Goal: Task Accomplishment & Management: Manage account settings

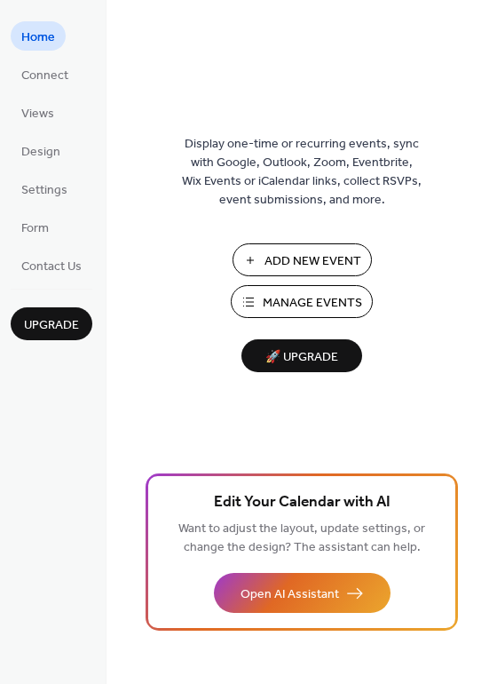
click at [305, 257] on span "Add New Event" at bounding box center [313, 261] width 97 height 19
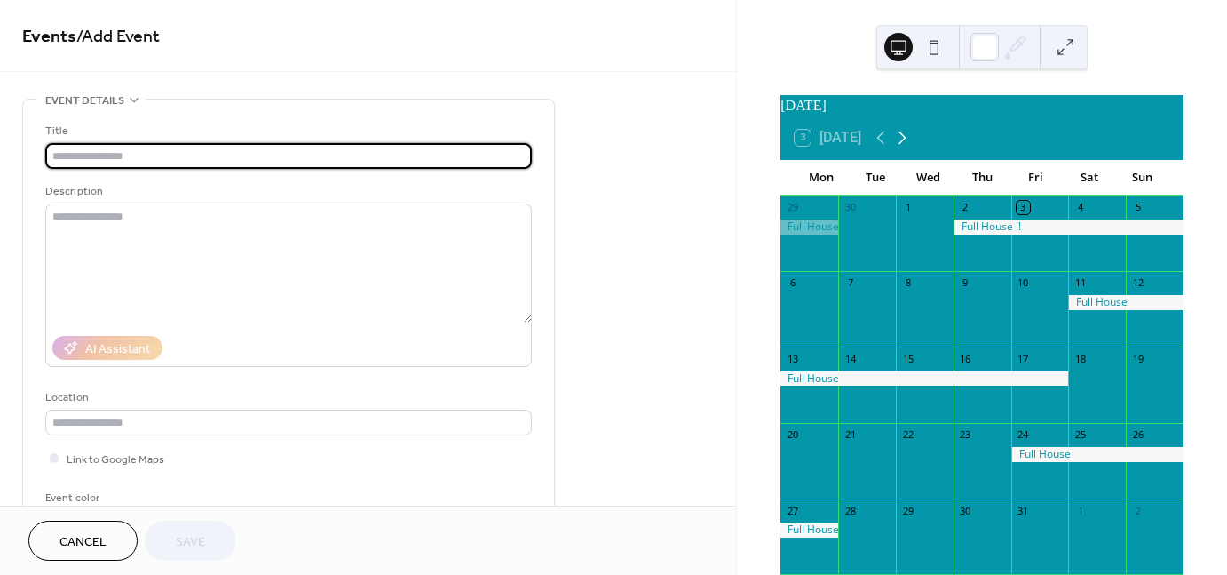
click at [903, 144] on icon at bounding box center [903, 137] width 8 height 13
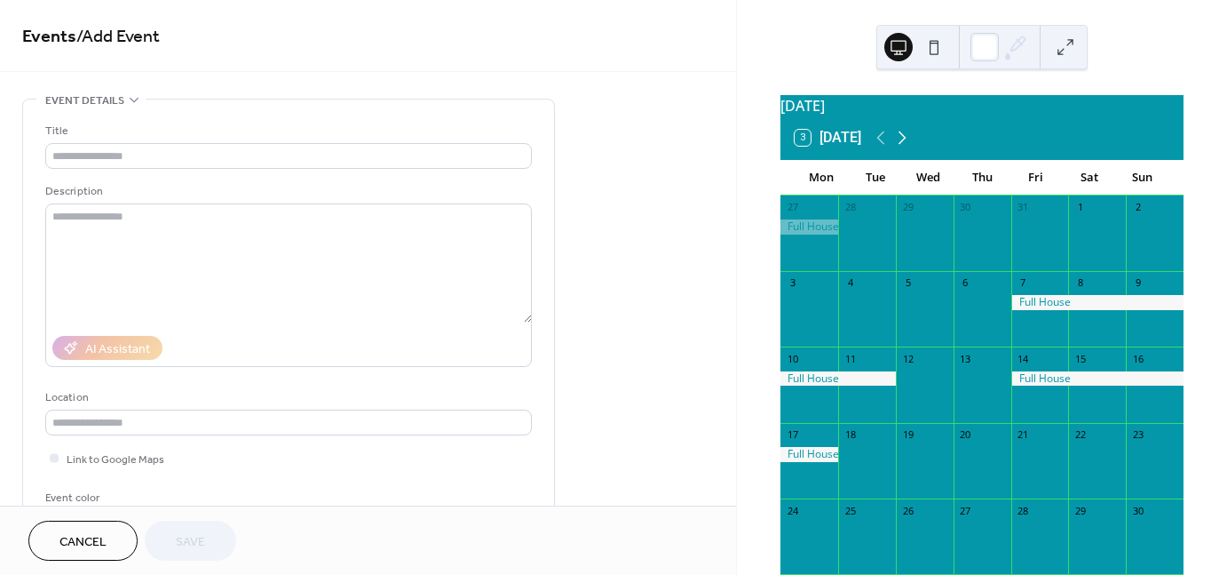
click at [909, 146] on icon at bounding box center [902, 137] width 21 height 21
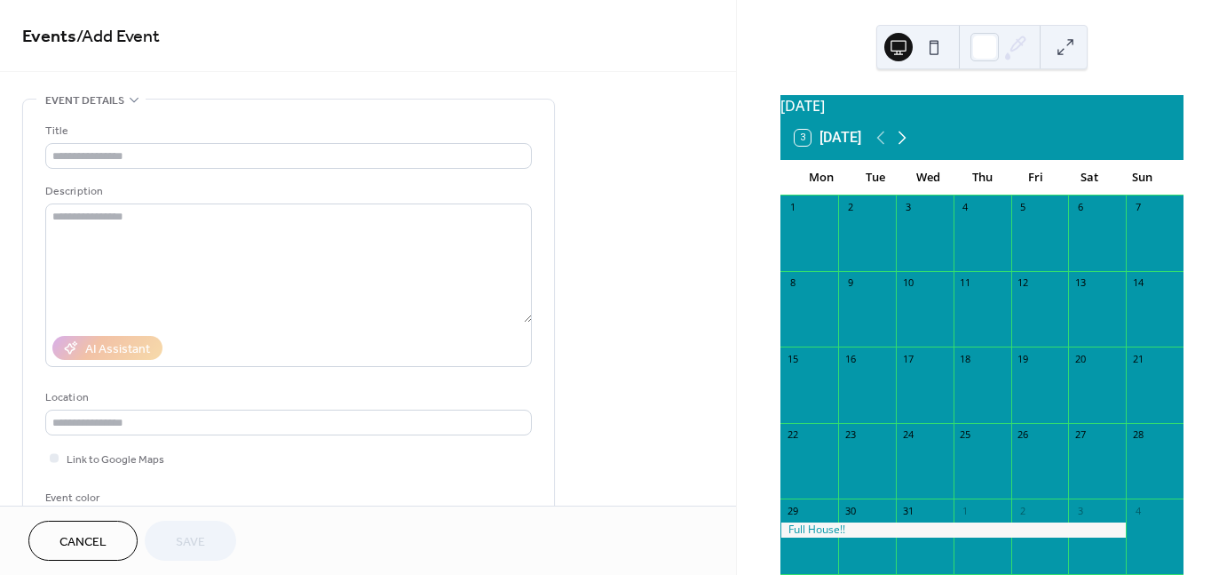
click at [909, 146] on icon at bounding box center [902, 137] width 21 height 21
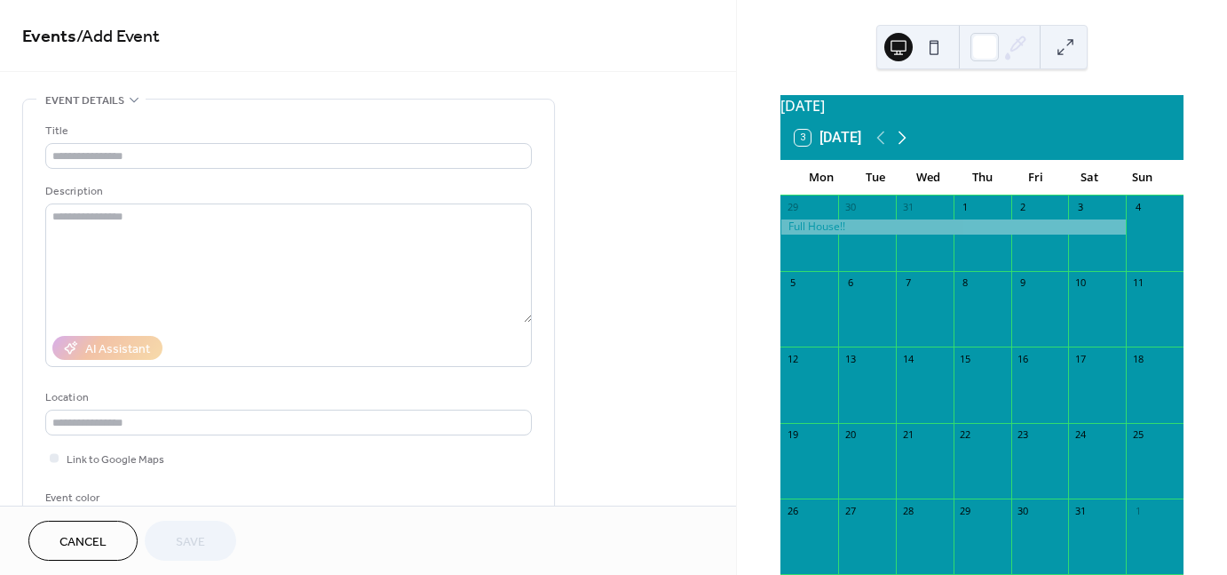
click at [909, 146] on icon at bounding box center [902, 137] width 21 height 21
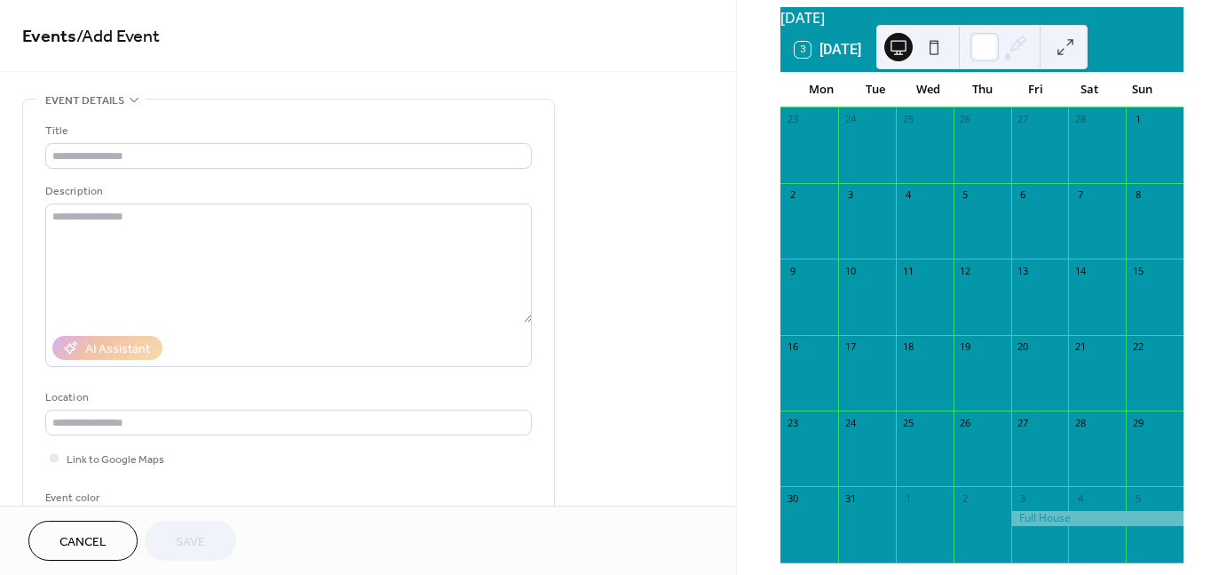
scroll to position [89, 0]
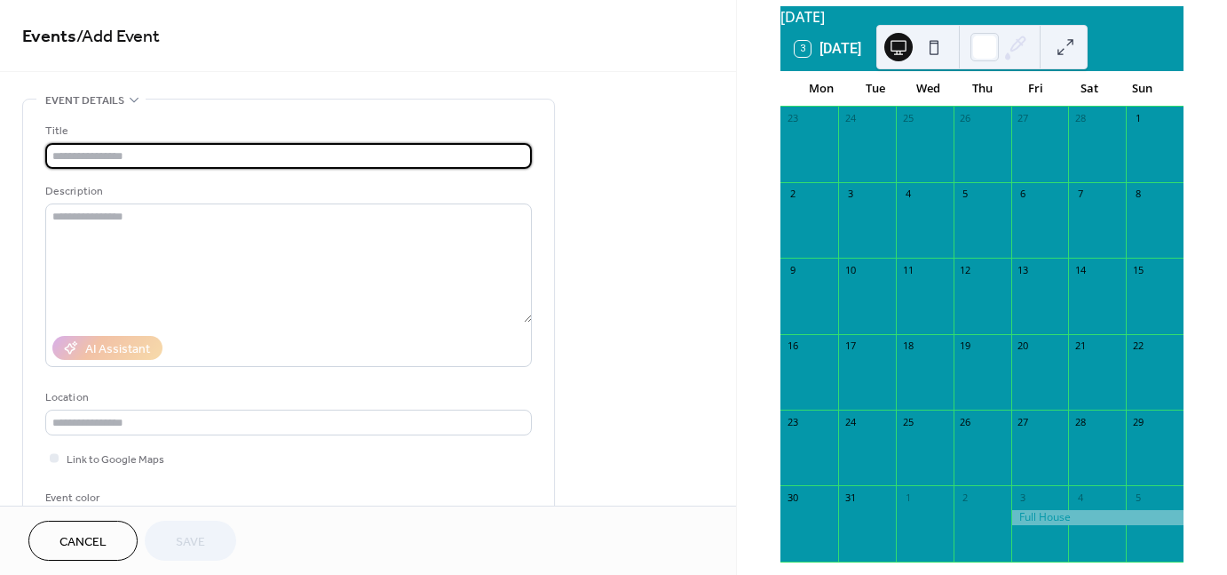
click at [135, 147] on input "text" at bounding box center [288, 156] width 487 height 26
type input "*"
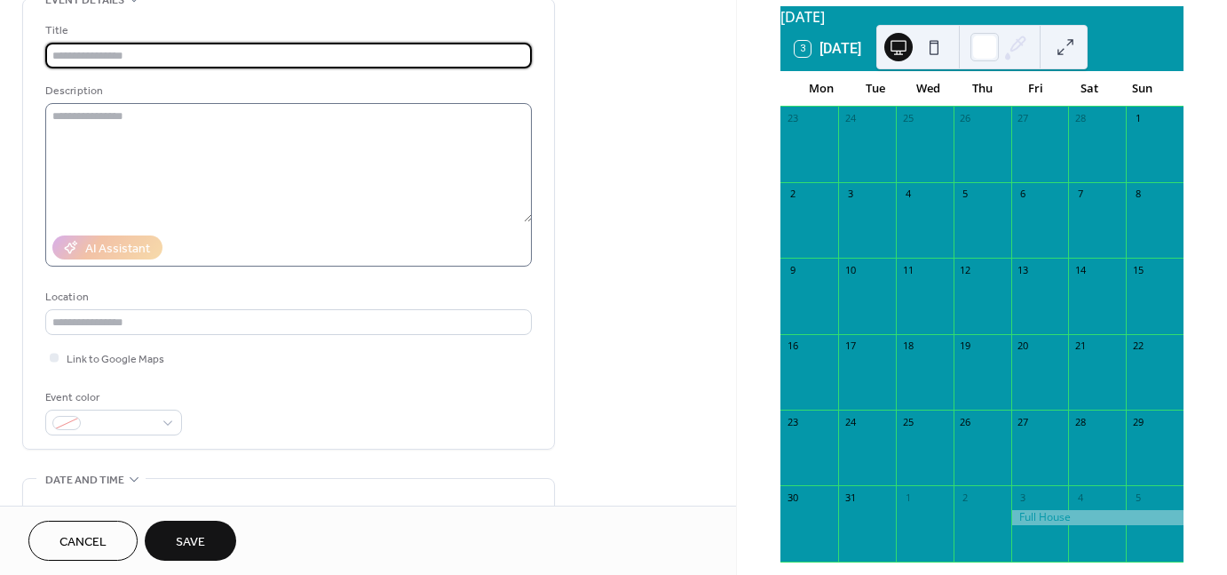
scroll to position [178, 0]
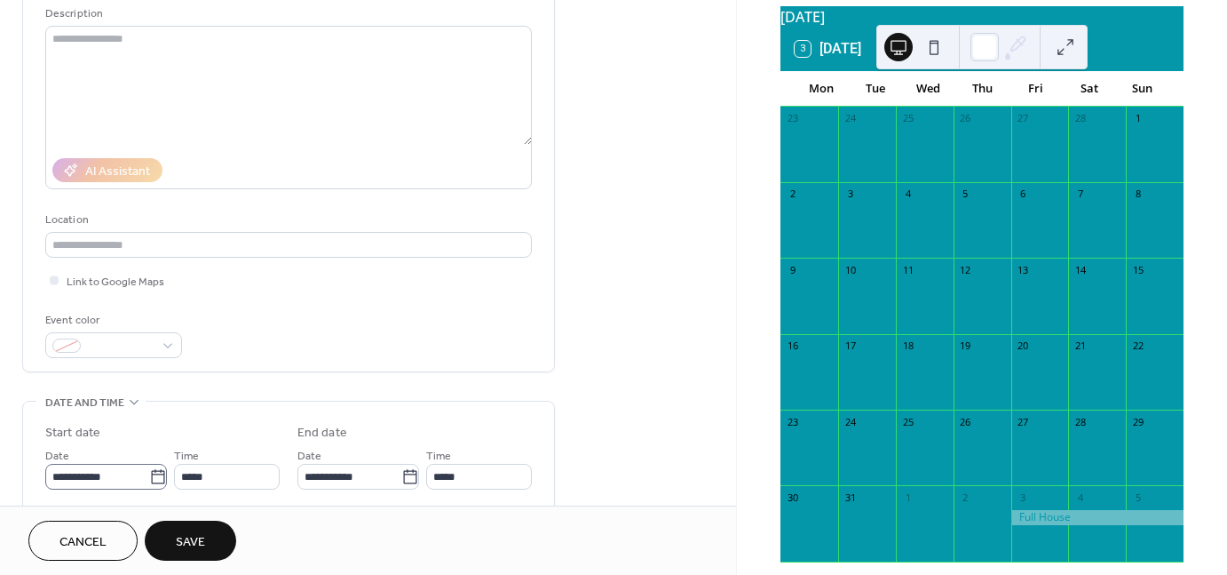
click at [159, 481] on icon at bounding box center [157, 476] width 13 height 14
click at [149, 481] on input "**********" at bounding box center [97, 477] width 104 height 26
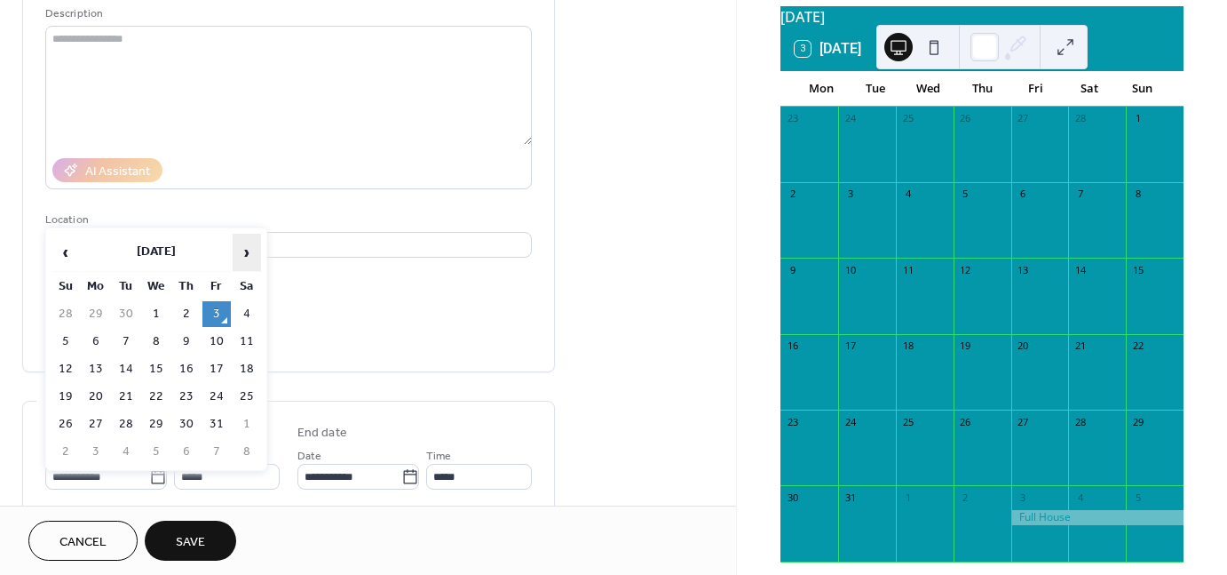
click at [249, 252] on span "›" at bounding box center [247, 252] width 27 height 36
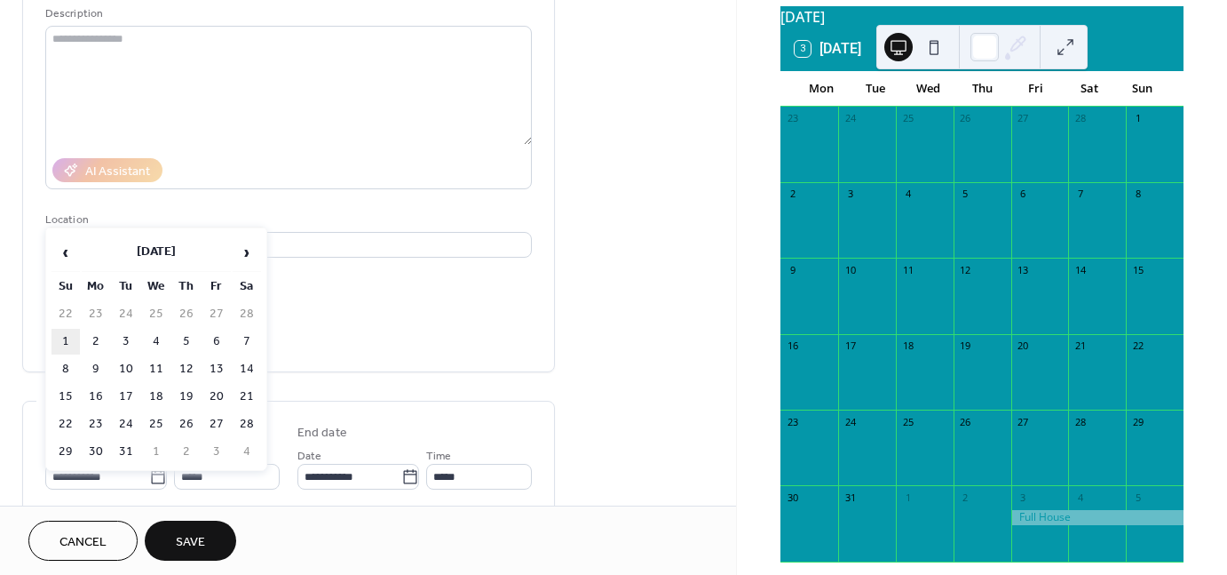
click at [67, 329] on td "1" at bounding box center [66, 342] width 28 height 26
type input "**********"
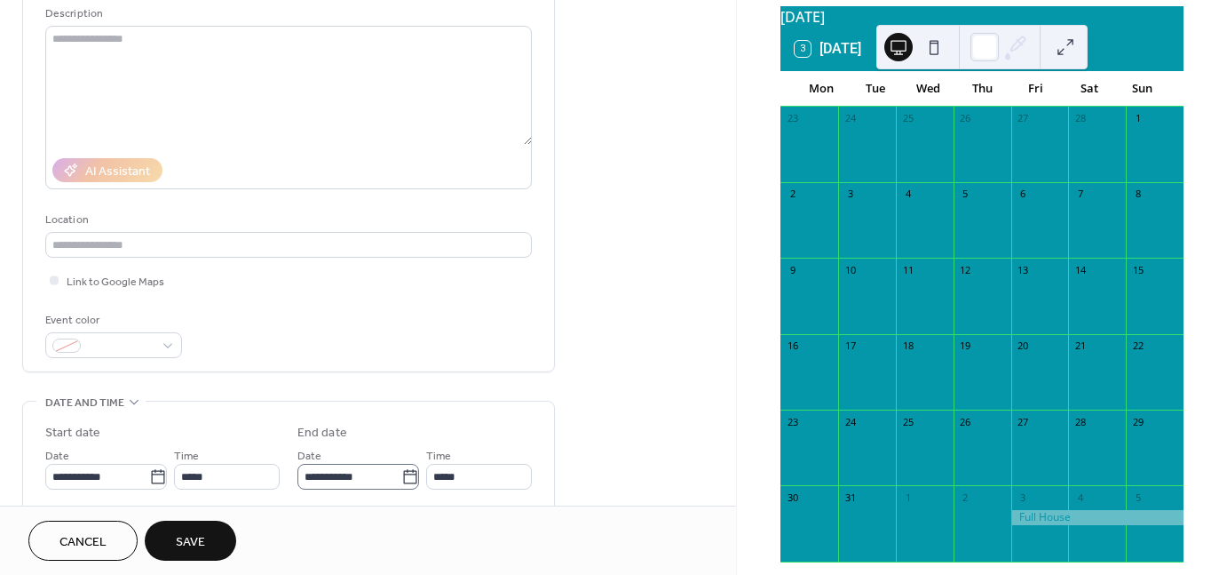
click at [407, 477] on icon at bounding box center [410, 477] width 18 height 18
click at [401, 477] on input "**********" at bounding box center [350, 477] width 104 height 26
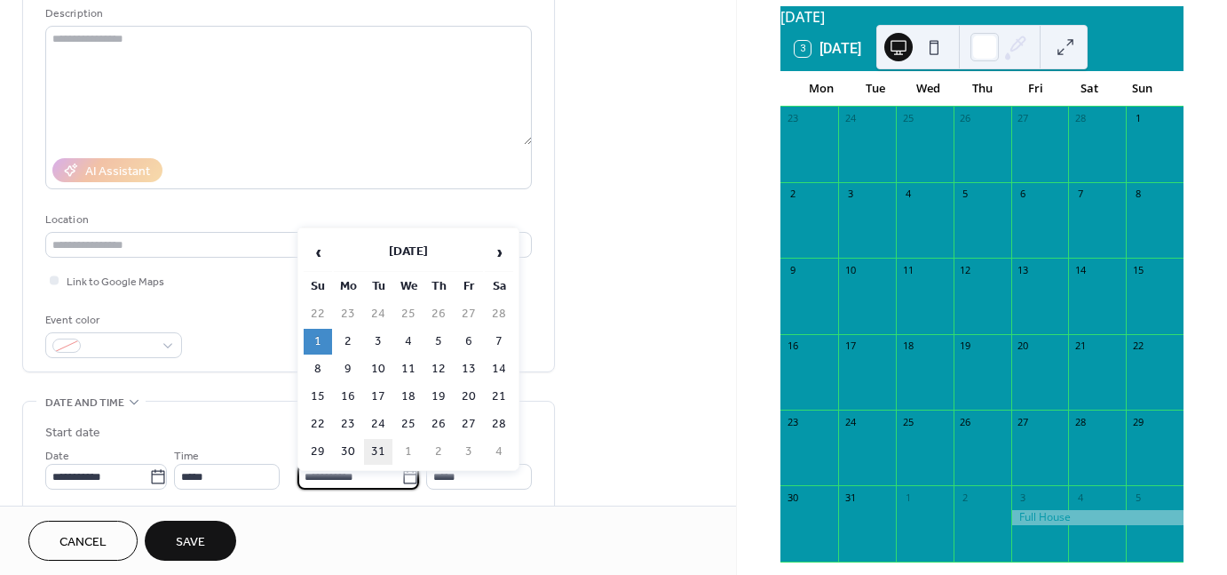
click at [380, 447] on td "31" at bounding box center [378, 452] width 28 height 26
type input "**********"
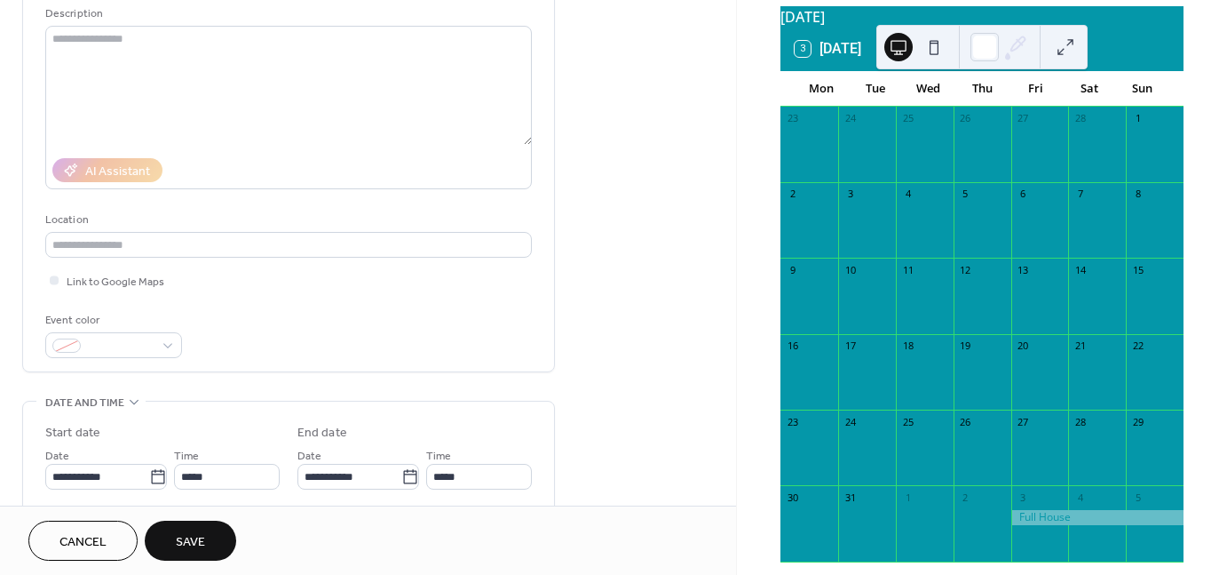
click at [202, 546] on span "Save" at bounding box center [190, 542] width 29 height 19
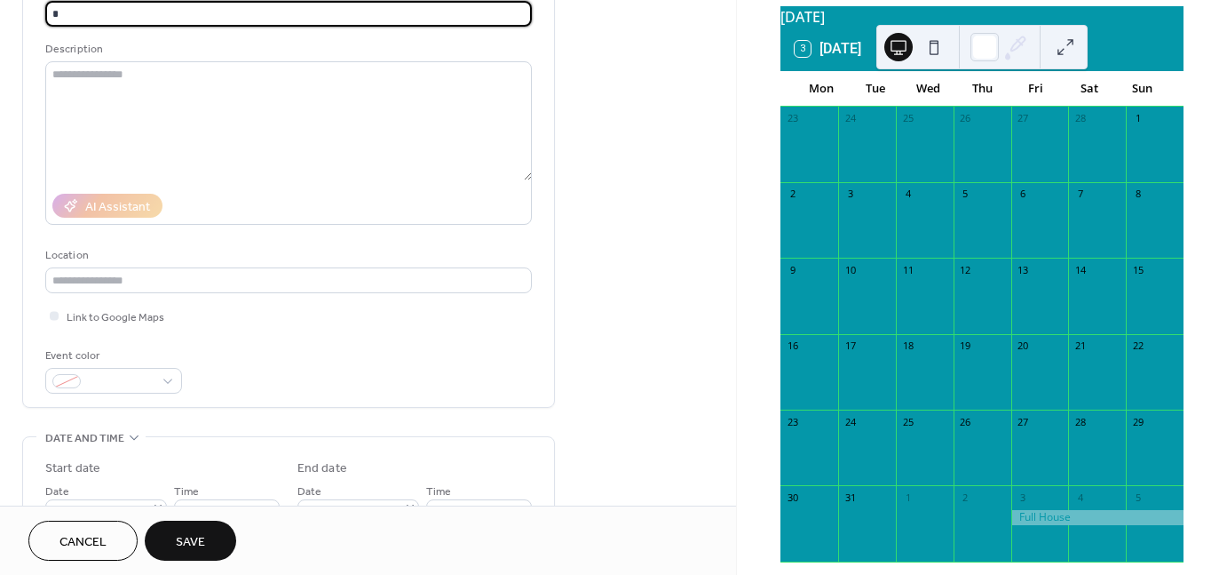
type input "*"
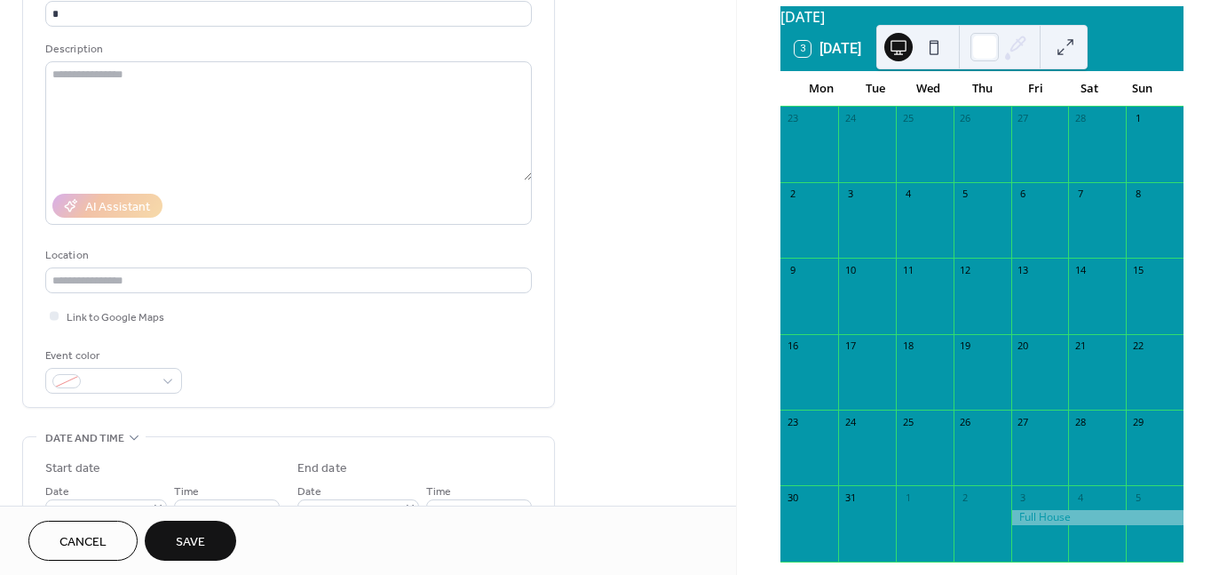
click at [200, 546] on span "Save" at bounding box center [190, 542] width 29 height 19
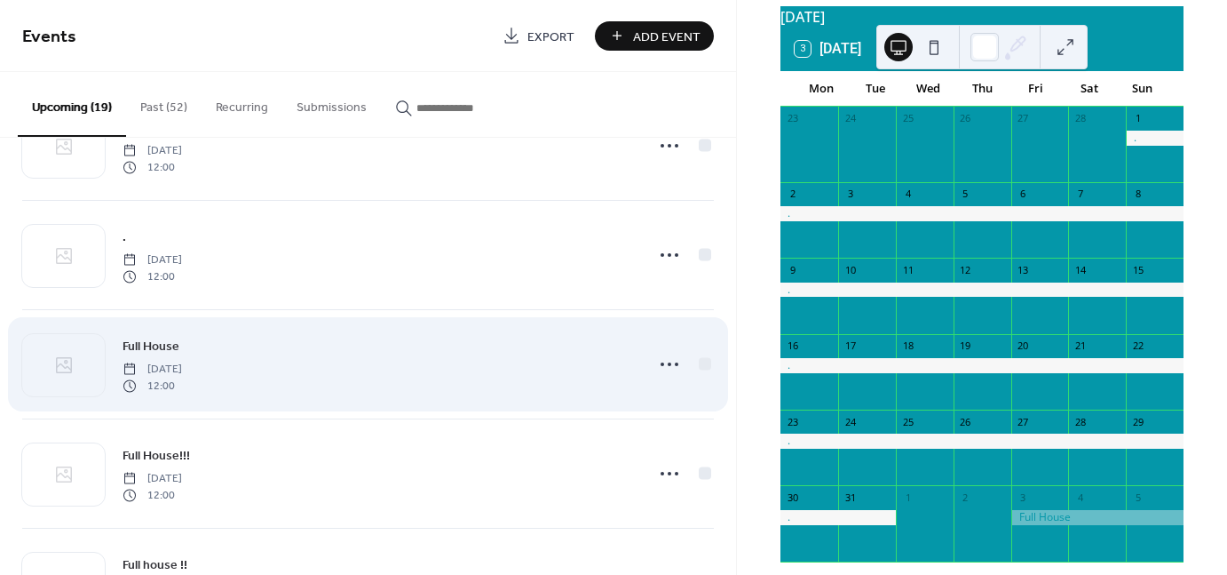
scroll to position [622, 0]
click at [282, 374] on div "Full House Friday, April 3, 2026 12:00" at bounding box center [379, 361] width 512 height 57
click at [657, 364] on icon at bounding box center [669, 361] width 28 height 28
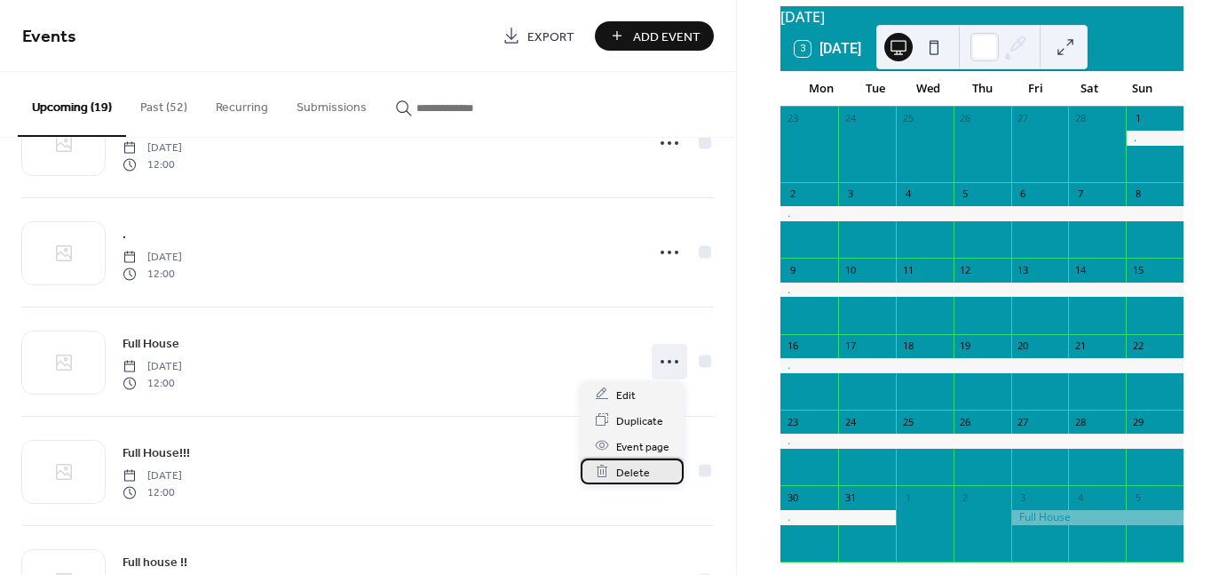
click at [648, 464] on div "Delete" at bounding box center [632, 471] width 103 height 26
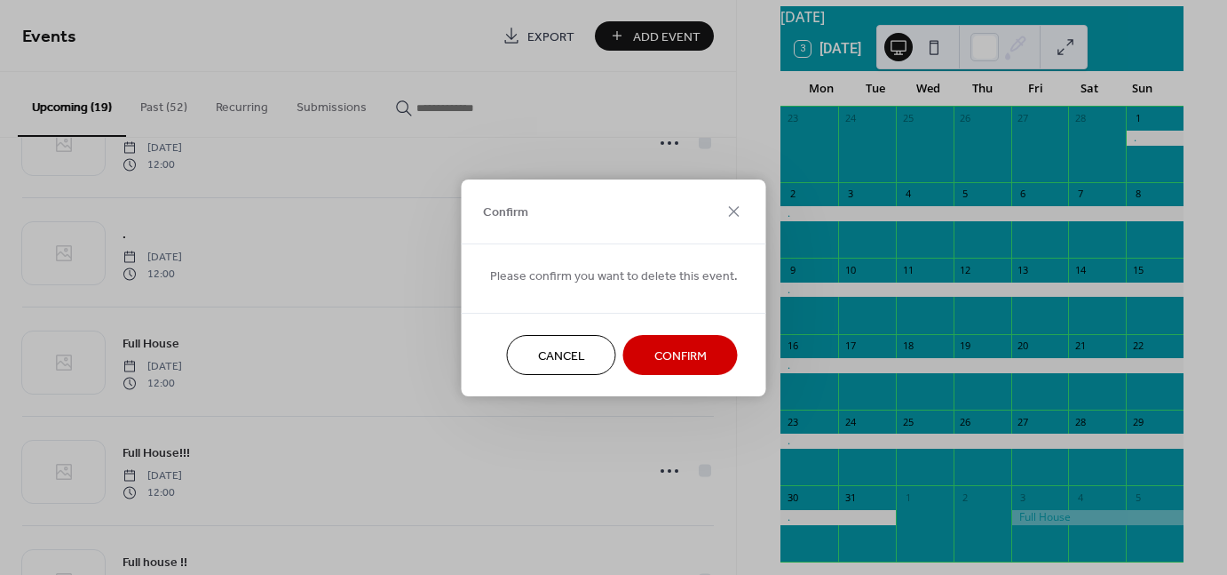
click at [655, 352] on span "Confirm" at bounding box center [681, 355] width 52 height 19
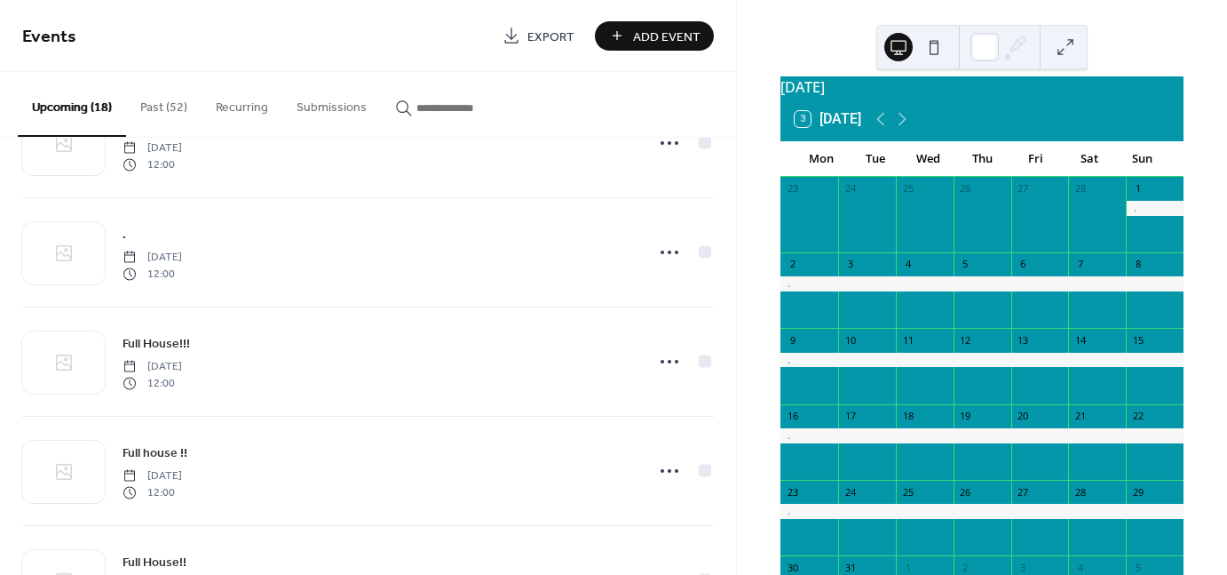
scroll to position [0, 0]
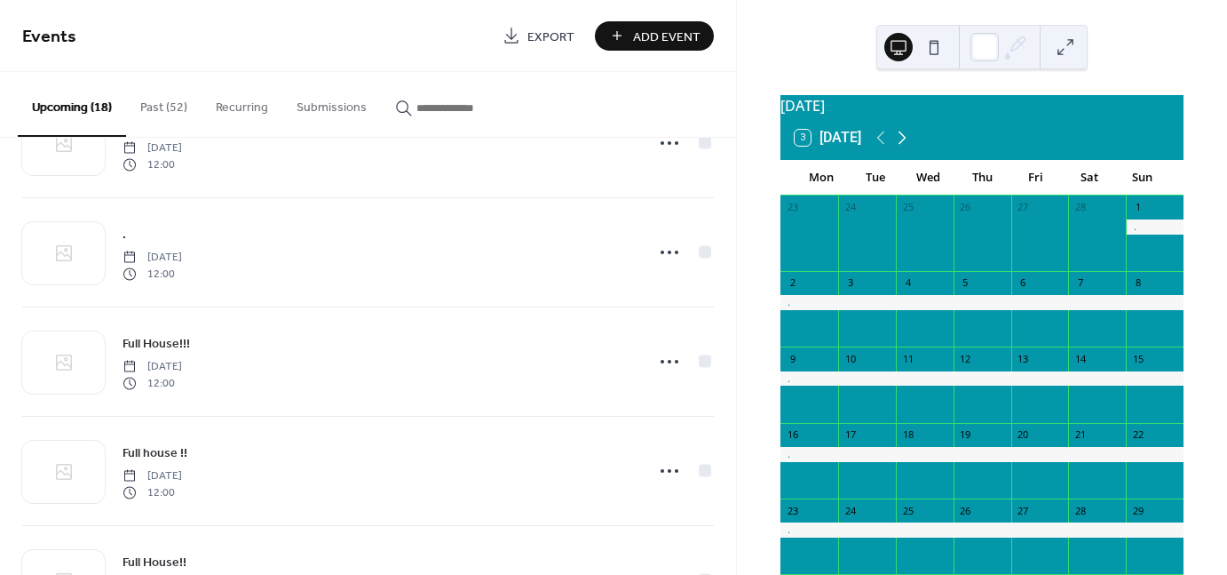
click at [913, 142] on icon at bounding box center [902, 137] width 21 height 21
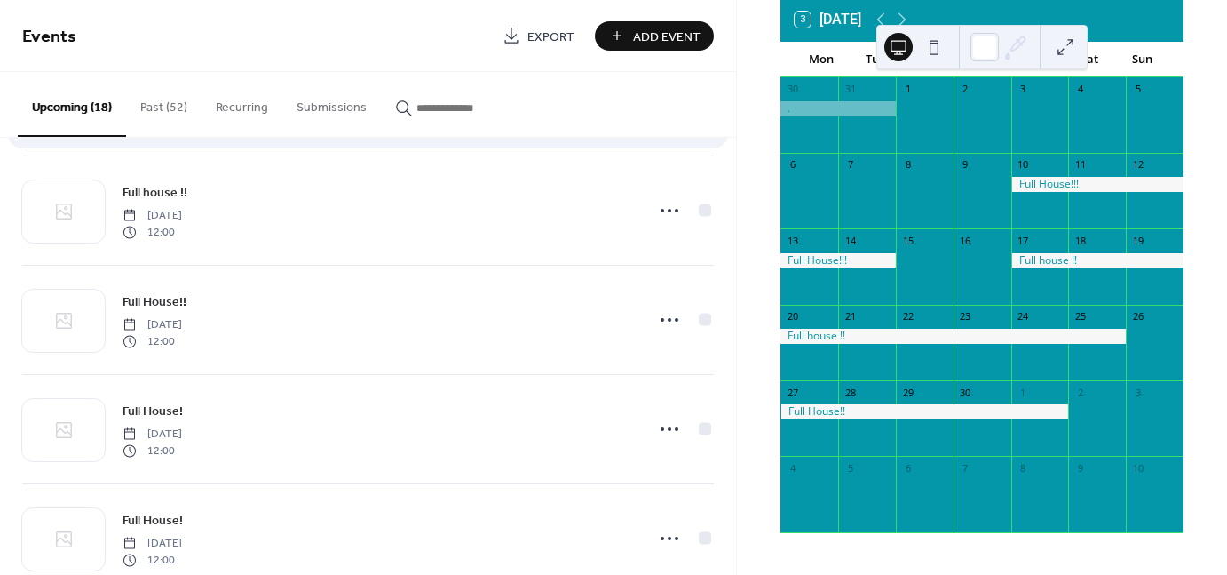
scroll to position [888, 0]
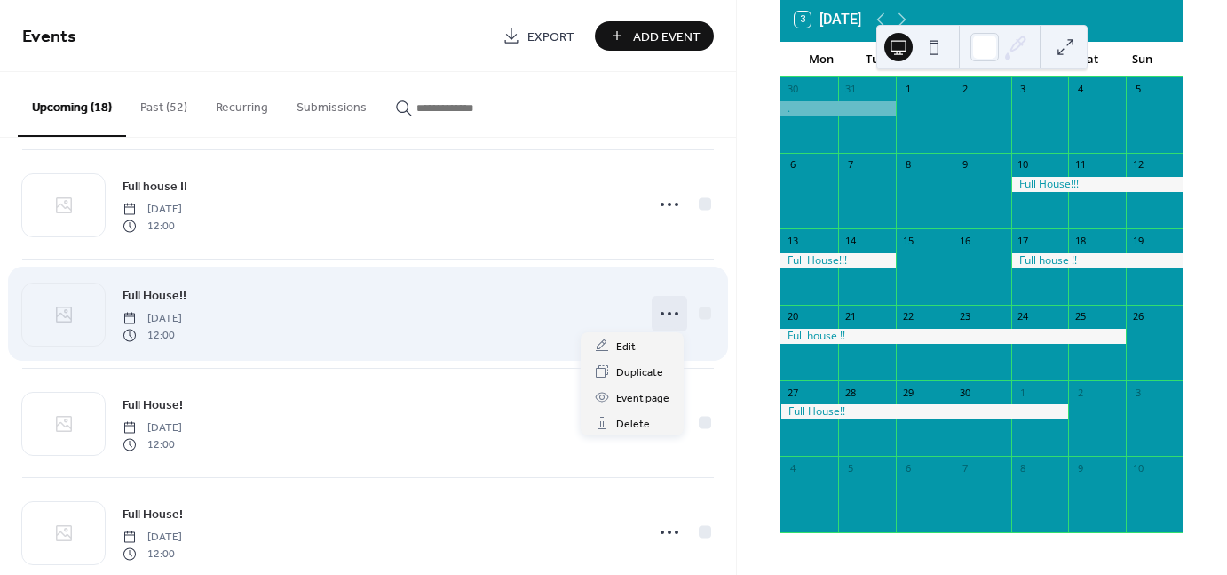
click at [667, 311] on icon at bounding box center [669, 313] width 28 height 28
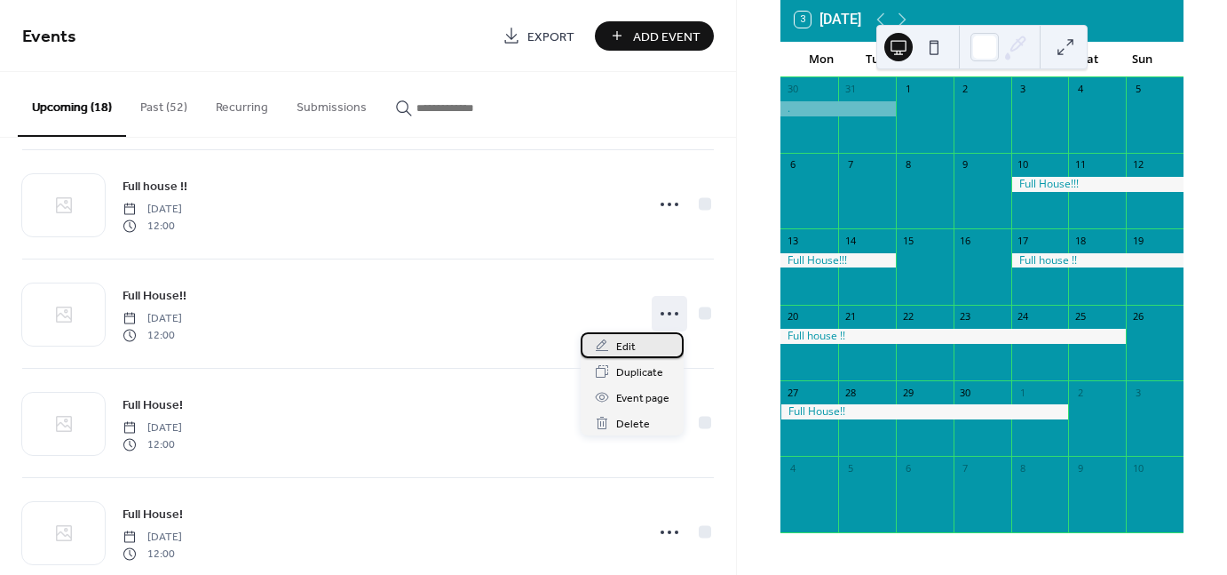
click at [622, 344] on span "Edit" at bounding box center [626, 346] width 20 height 19
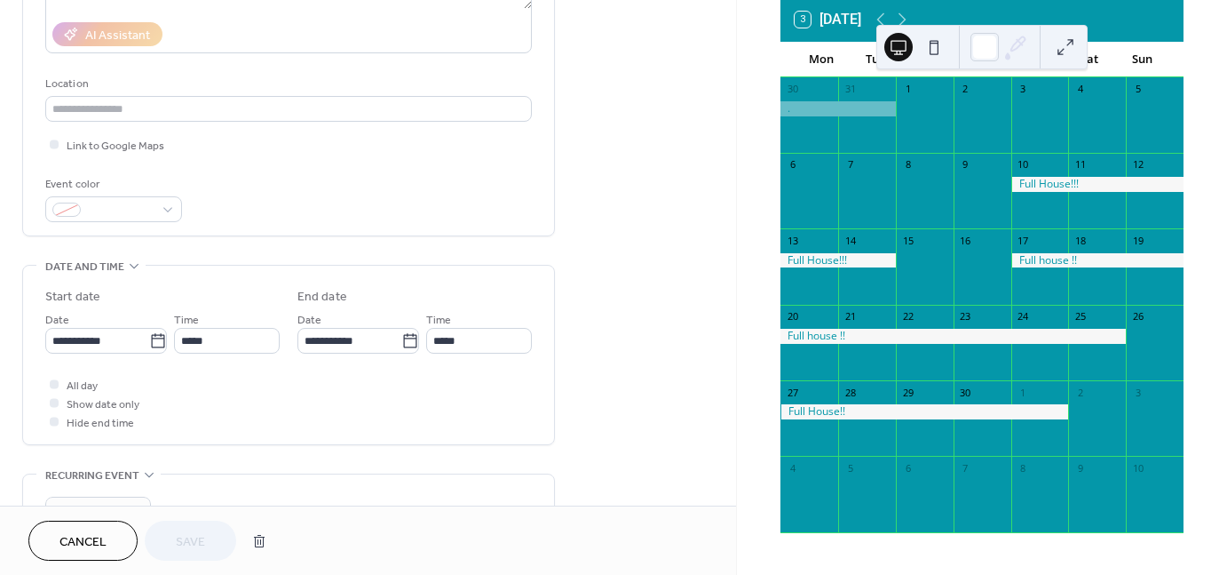
scroll to position [355, 0]
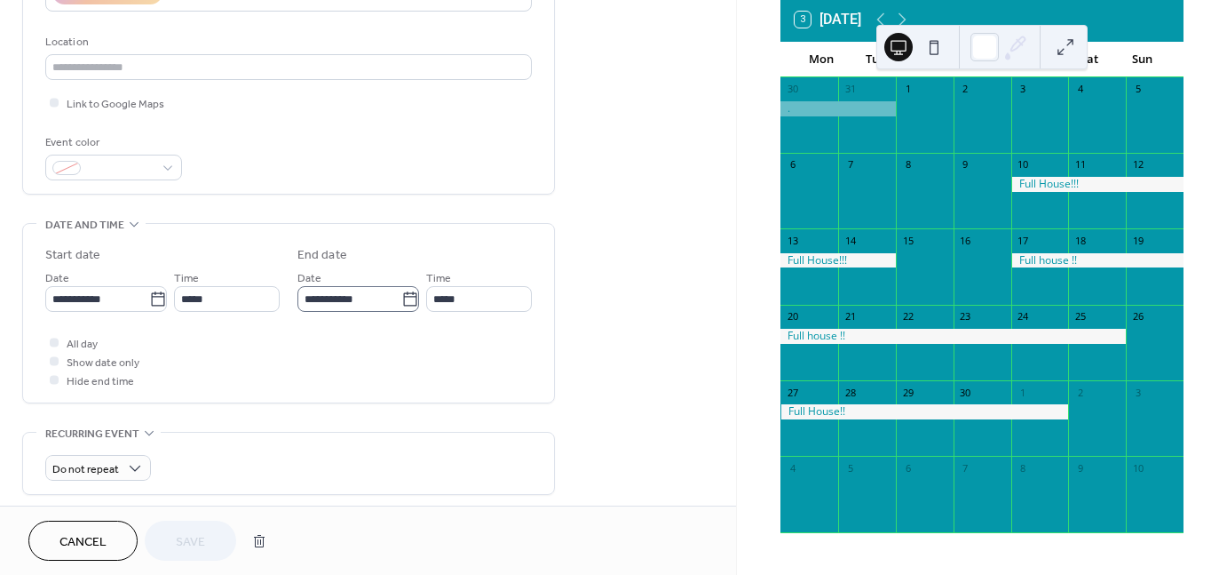
click at [409, 297] on icon at bounding box center [410, 299] width 18 height 18
click at [401, 297] on input "**********" at bounding box center [350, 299] width 104 height 26
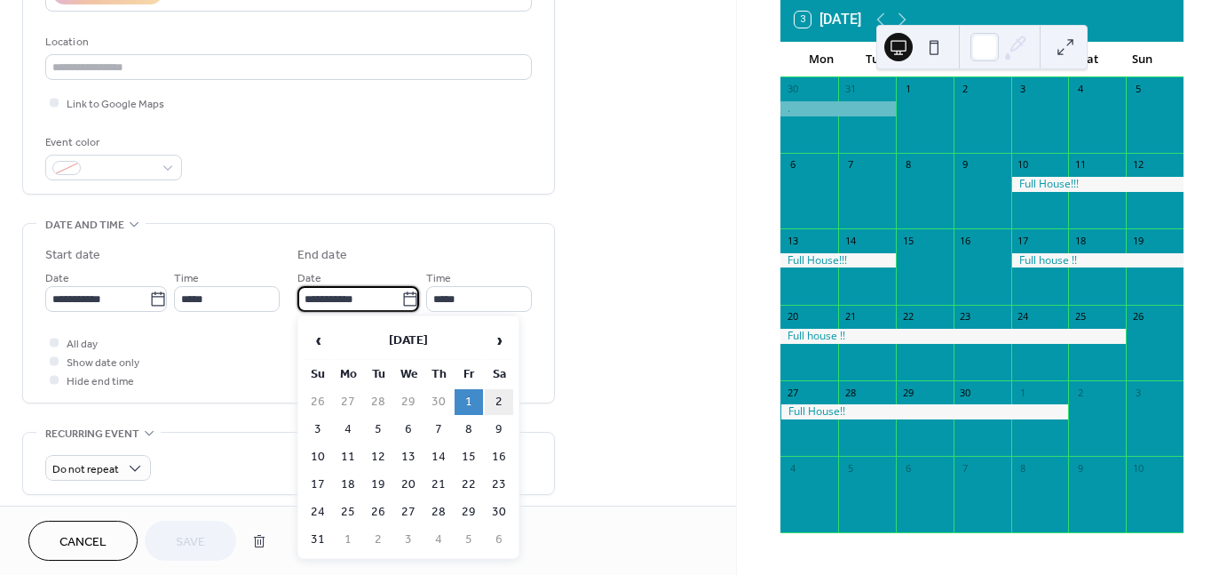
click at [504, 401] on td "2" at bounding box center [499, 402] width 28 height 26
type input "**********"
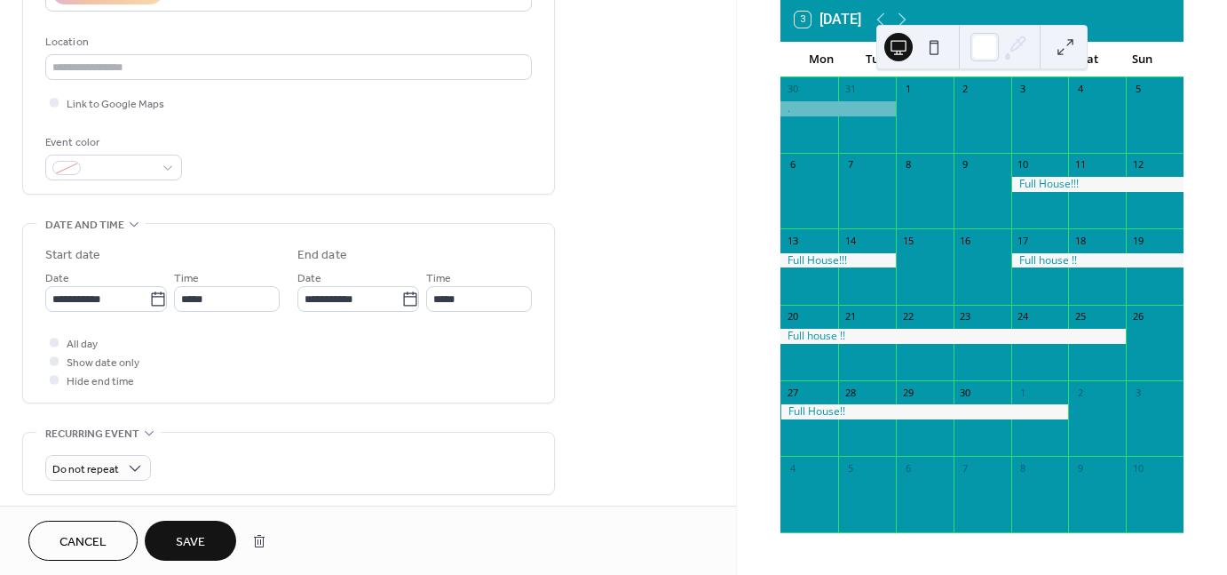
click at [176, 536] on span "Save" at bounding box center [190, 542] width 29 height 19
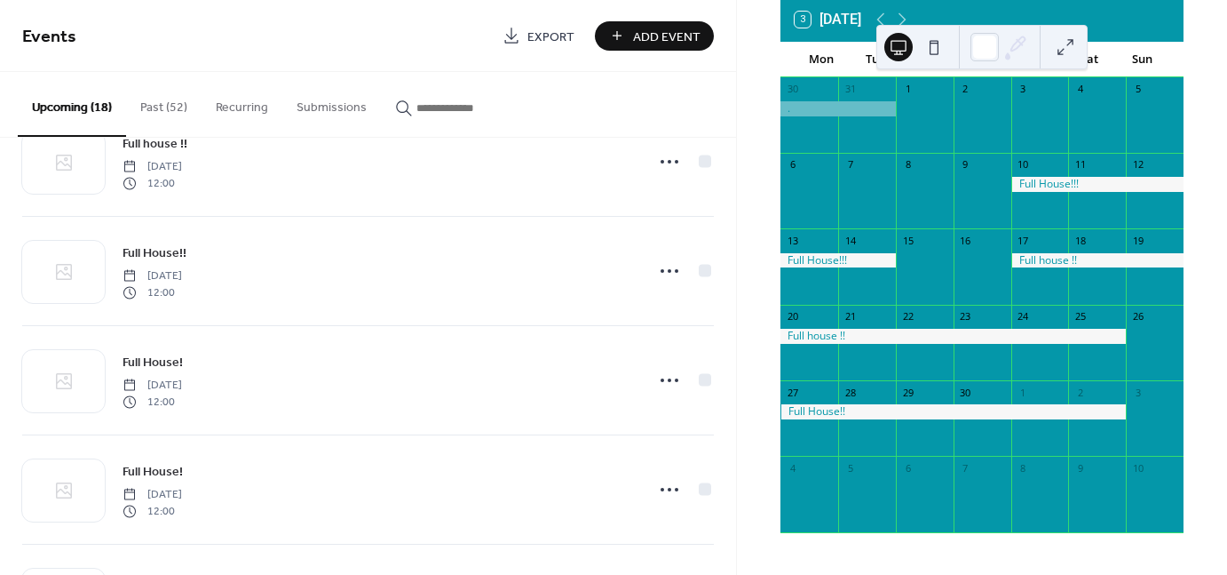
scroll to position [888, 0]
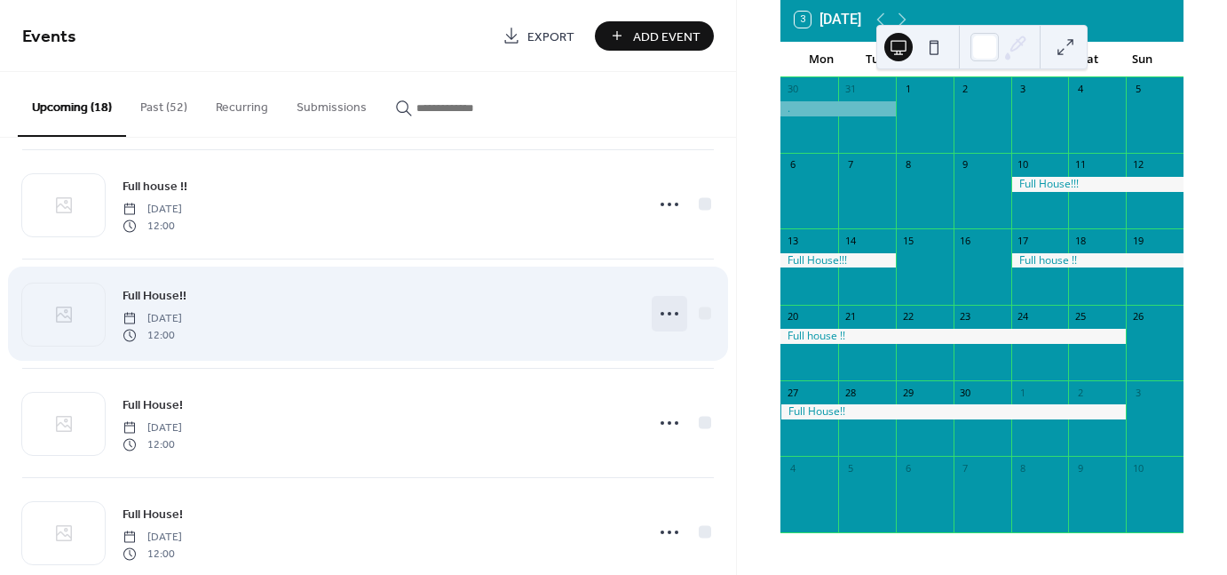
click at [661, 319] on icon at bounding box center [669, 313] width 28 height 28
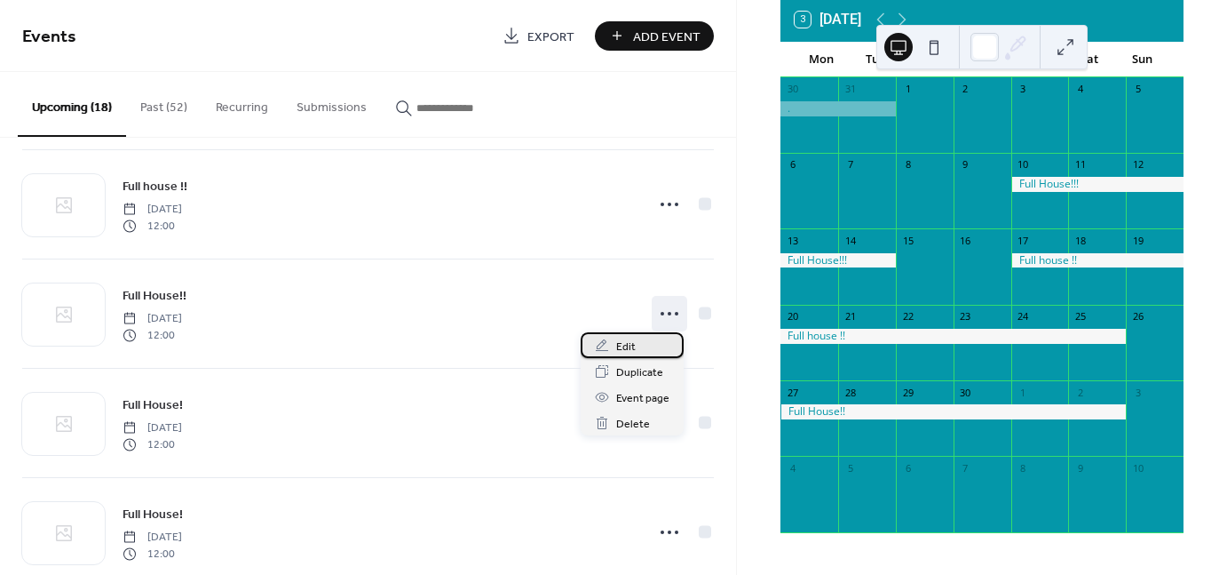
click at [639, 353] on div "Edit" at bounding box center [632, 345] width 103 height 26
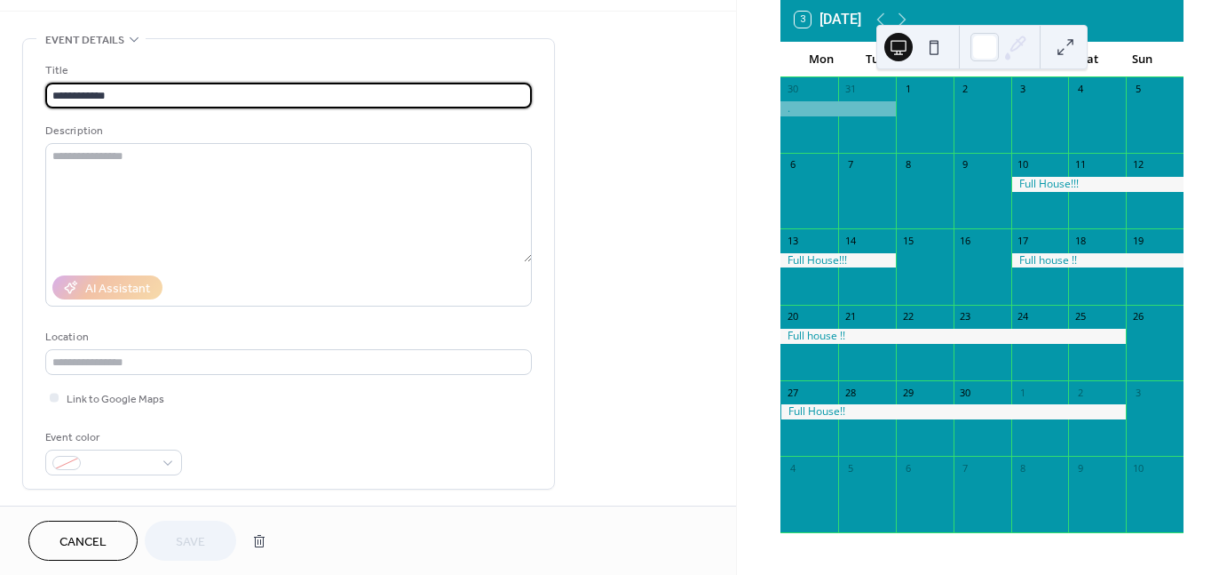
scroll to position [355, 0]
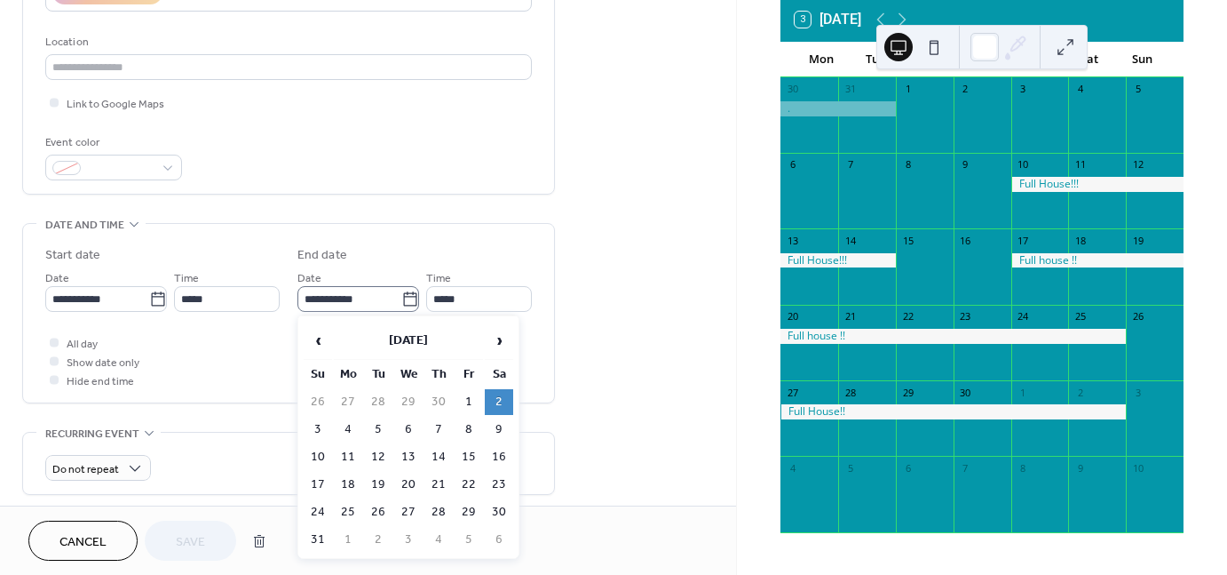
click at [405, 291] on icon at bounding box center [410, 299] width 18 height 18
click at [401, 291] on input "**********" at bounding box center [350, 299] width 104 height 26
click at [313, 427] on td "3" at bounding box center [318, 430] width 28 height 26
type input "**********"
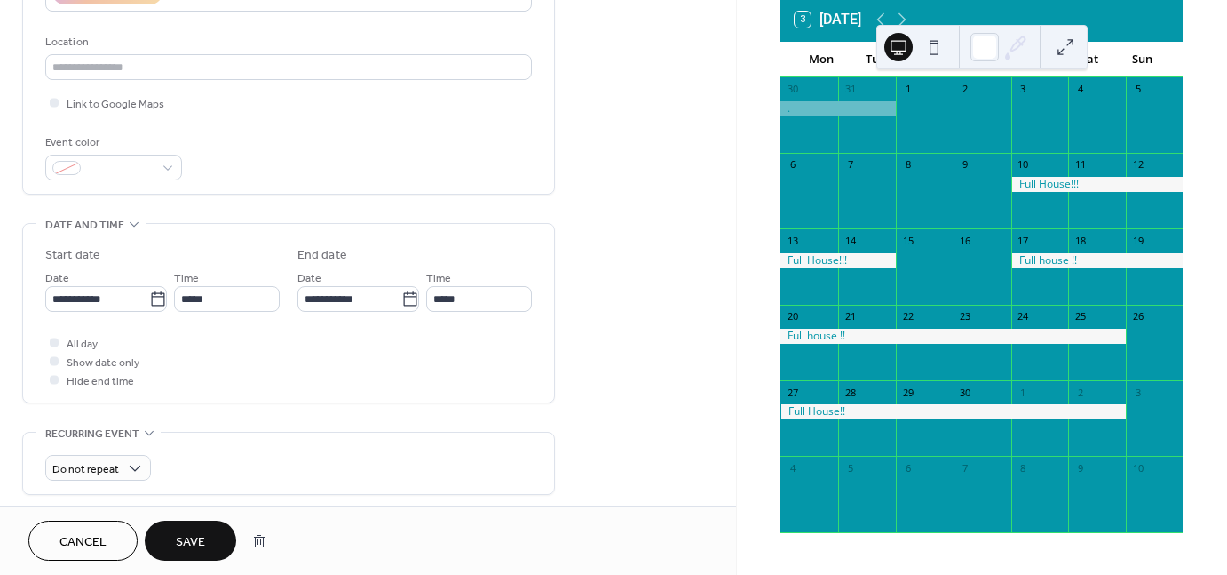
click at [190, 542] on span "Save" at bounding box center [190, 542] width 29 height 19
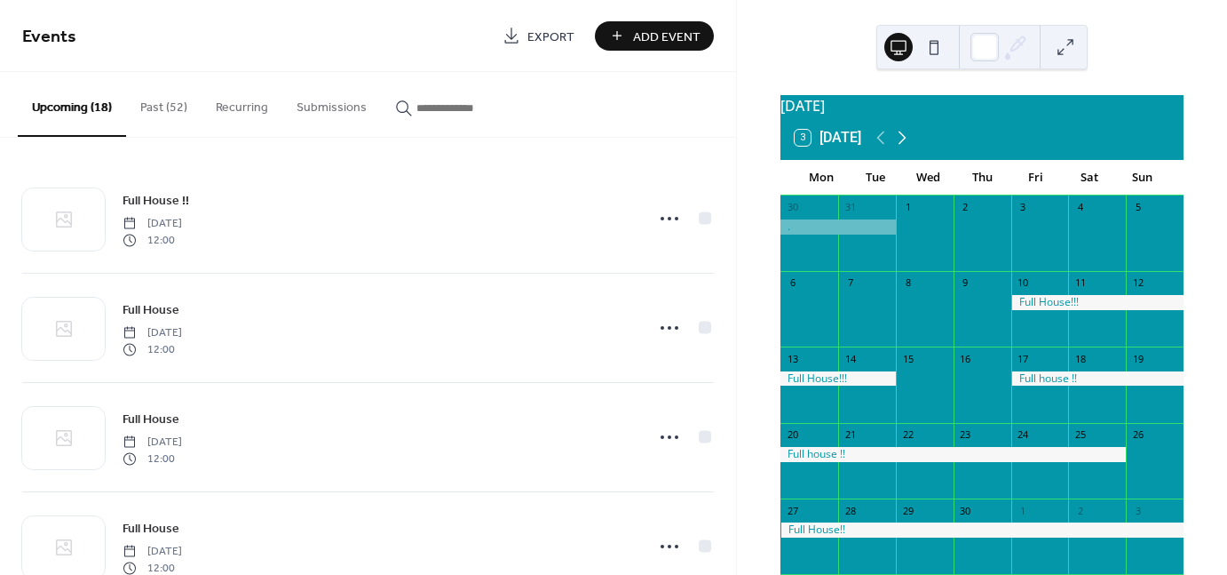
click at [904, 143] on icon at bounding box center [903, 137] width 8 height 13
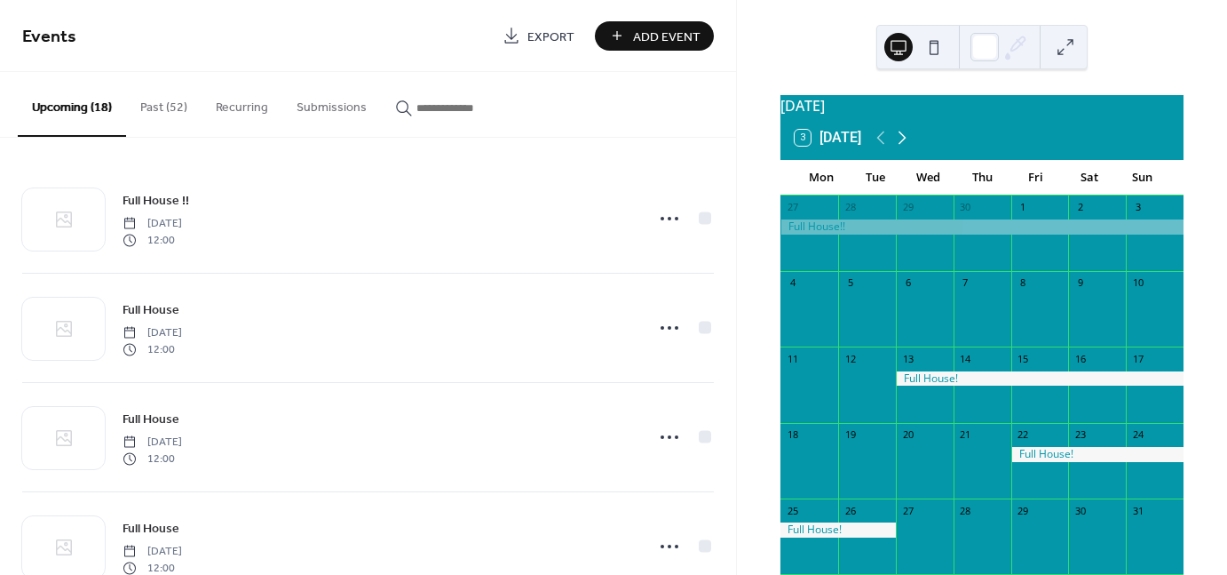
click at [910, 148] on icon at bounding box center [902, 137] width 21 height 21
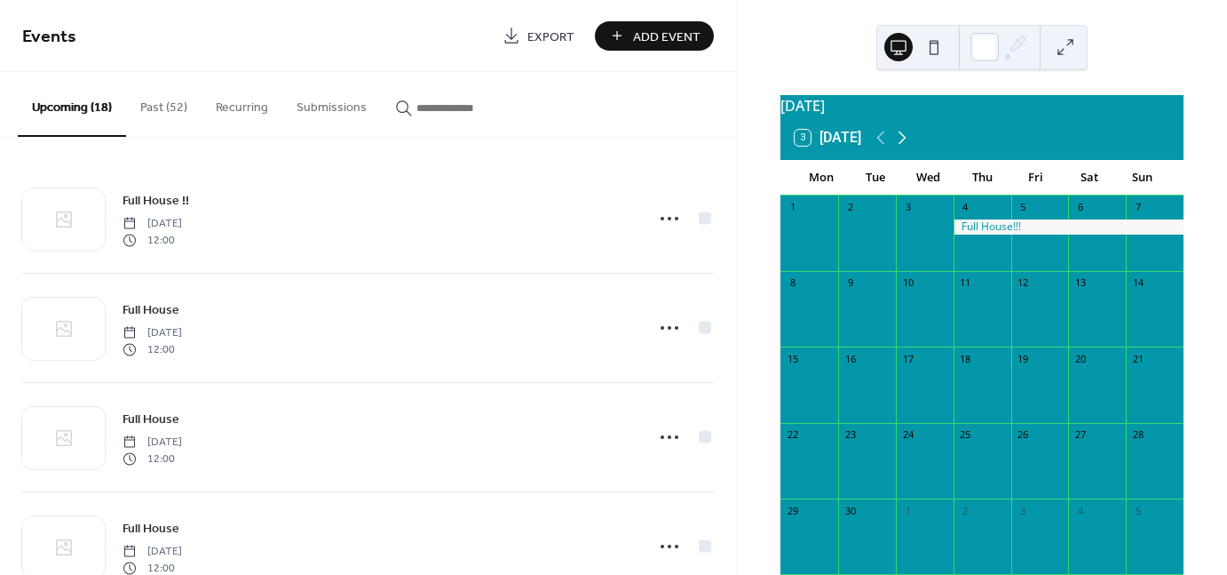
click at [913, 145] on icon at bounding box center [902, 137] width 21 height 21
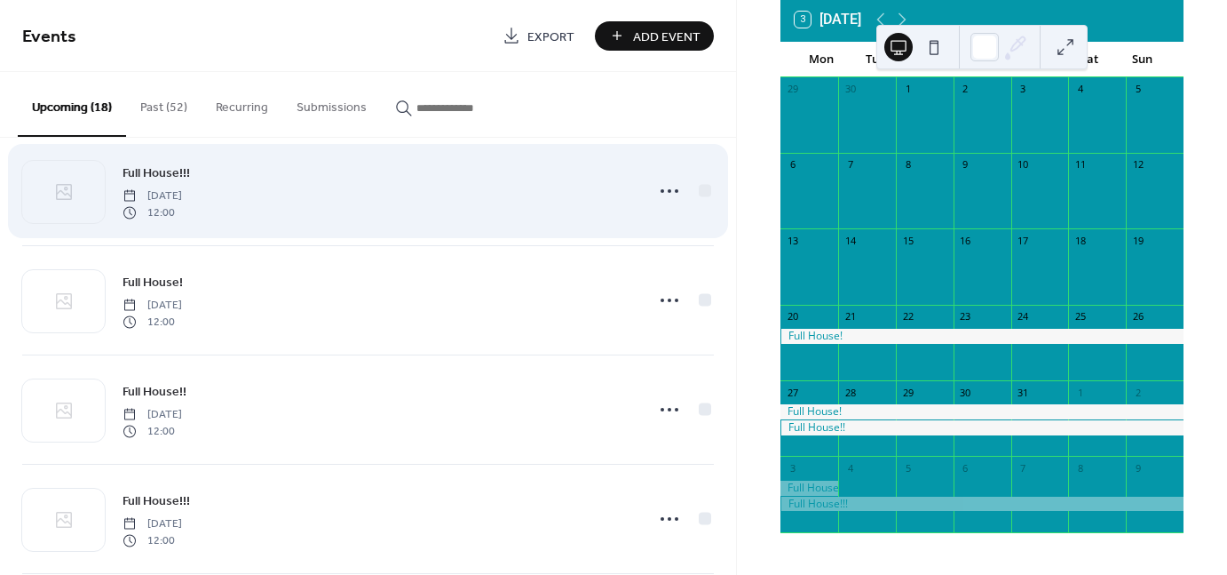
scroll to position [1332, 0]
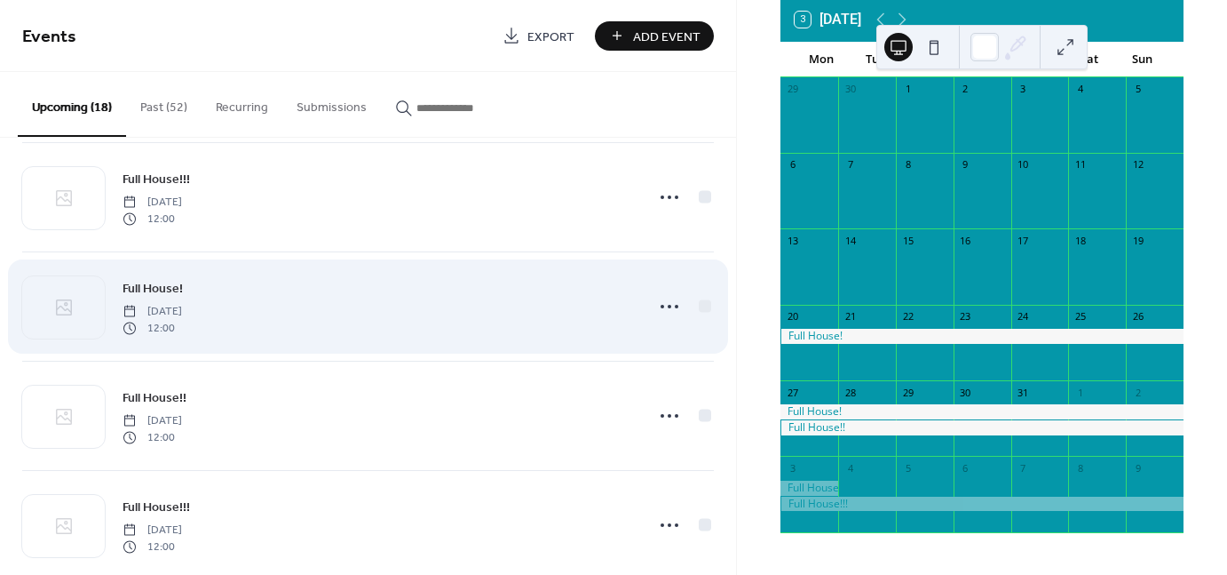
click at [657, 325] on div "Full House! Monday, July 20, 2026 12:00" at bounding box center [368, 306] width 692 height 108
click at [665, 305] on icon at bounding box center [669, 306] width 28 height 28
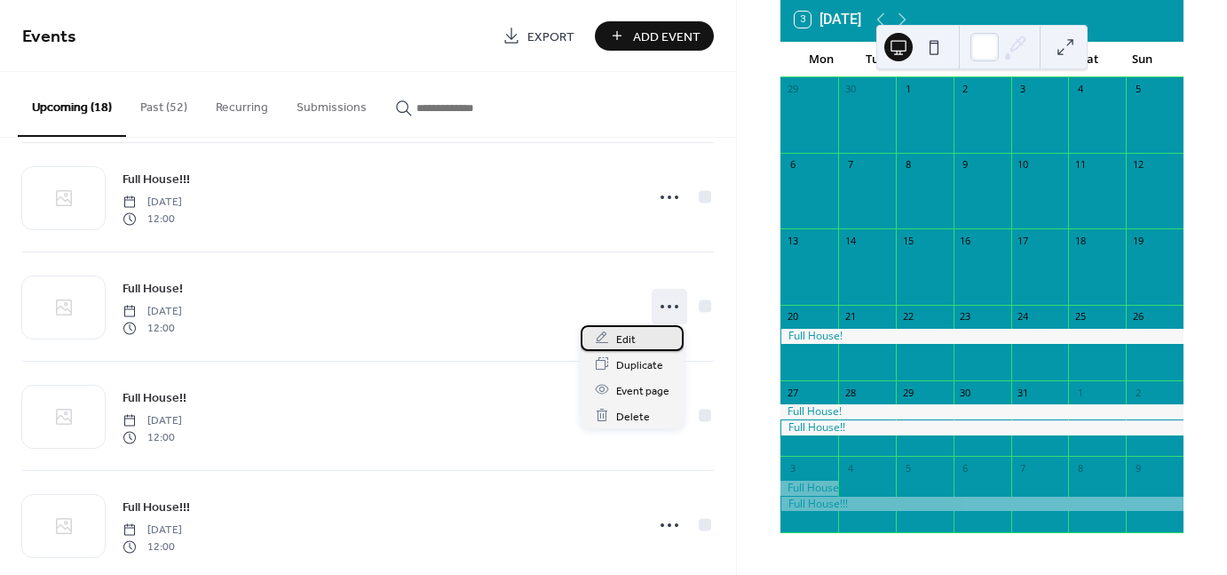
click at [639, 330] on div "Edit" at bounding box center [632, 338] width 103 height 26
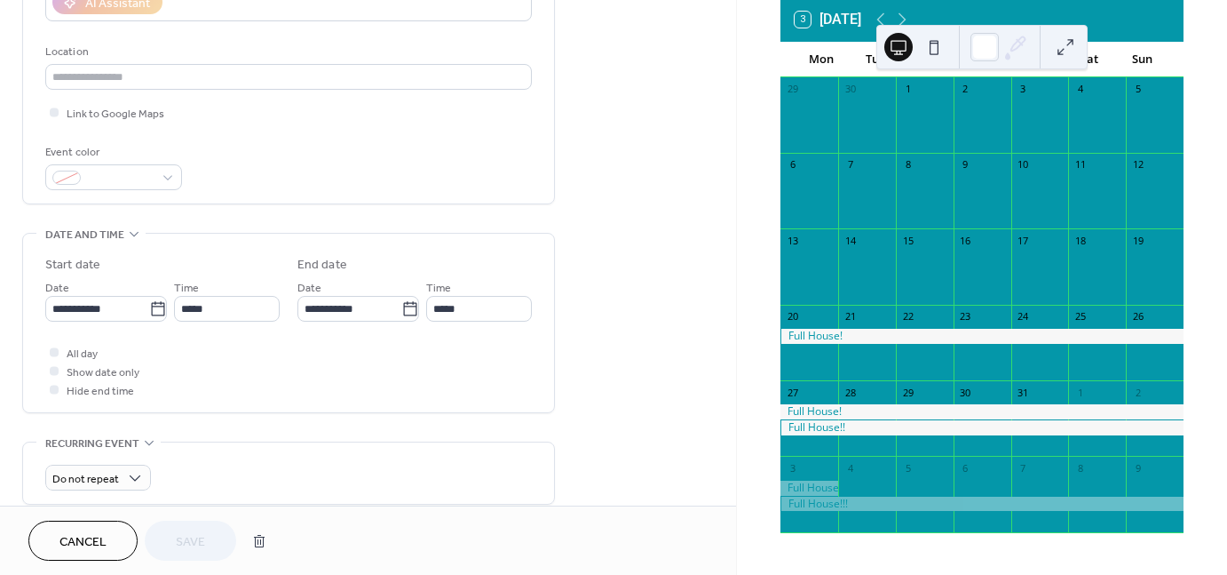
scroll to position [355, 0]
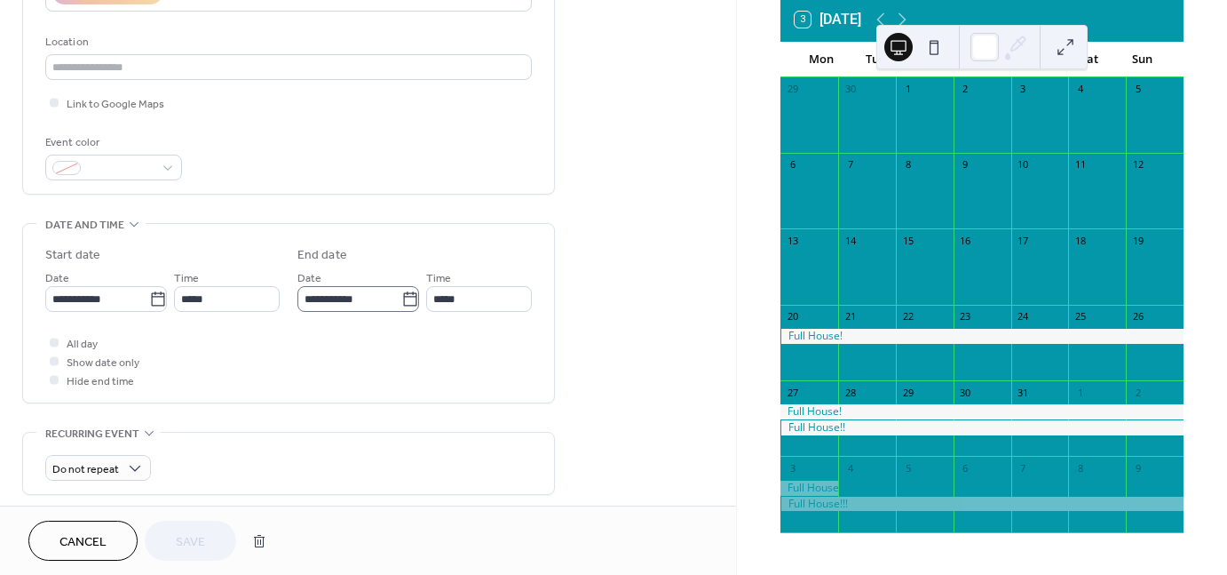
click at [410, 295] on icon at bounding box center [409, 298] width 13 height 14
click at [401, 295] on input "**********" at bounding box center [350, 299] width 104 height 26
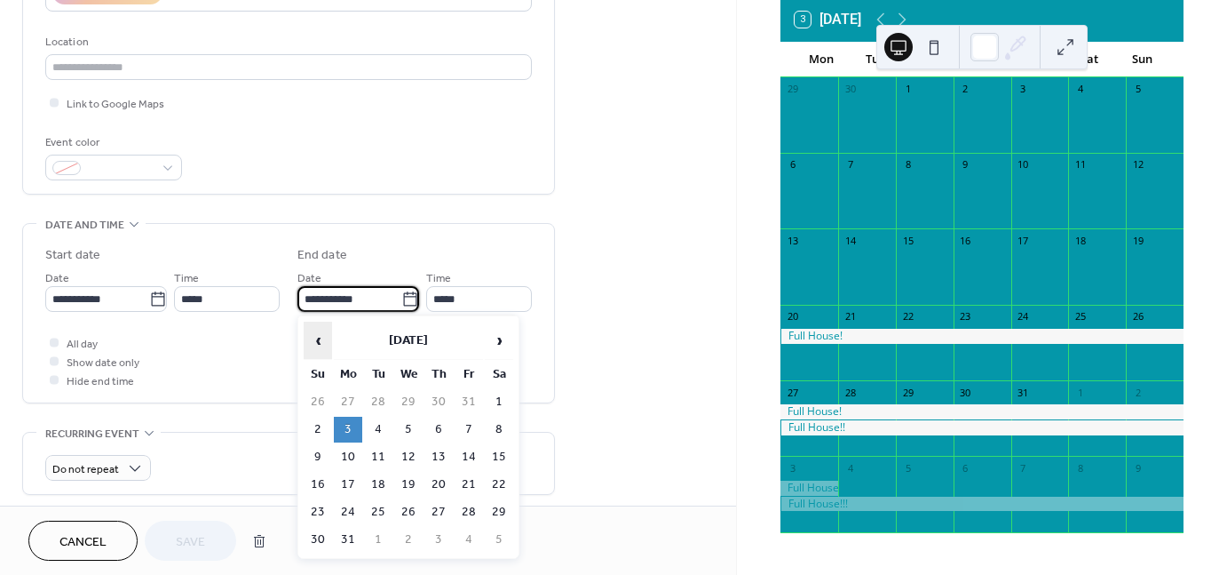
click at [318, 337] on span "‹" at bounding box center [318, 340] width 27 height 36
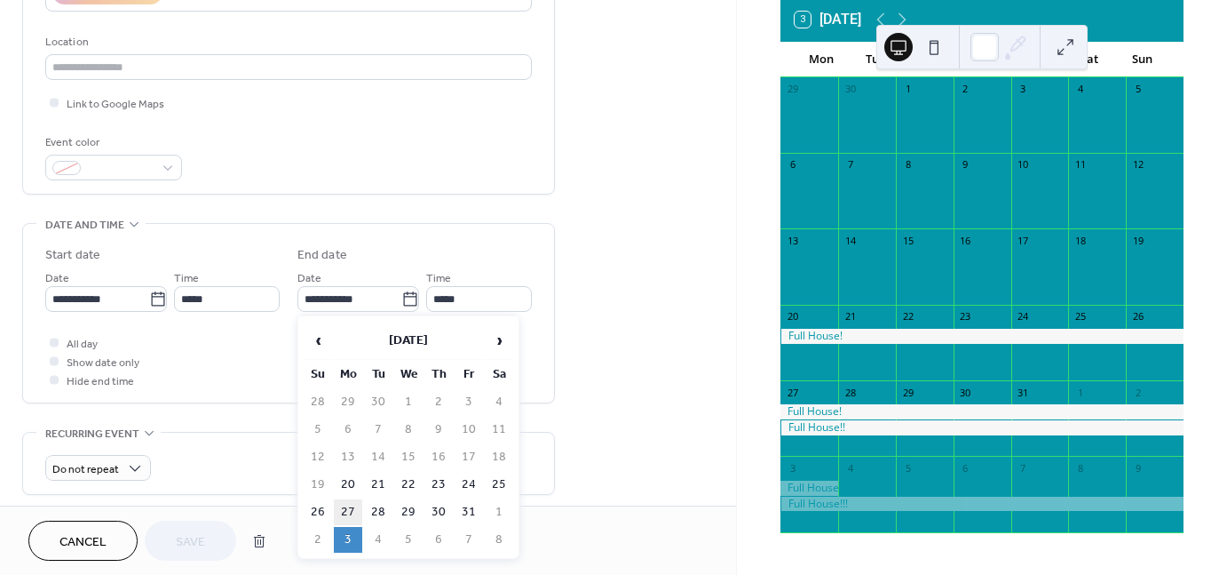
click at [347, 499] on td "27" at bounding box center [348, 512] width 28 height 26
type input "**********"
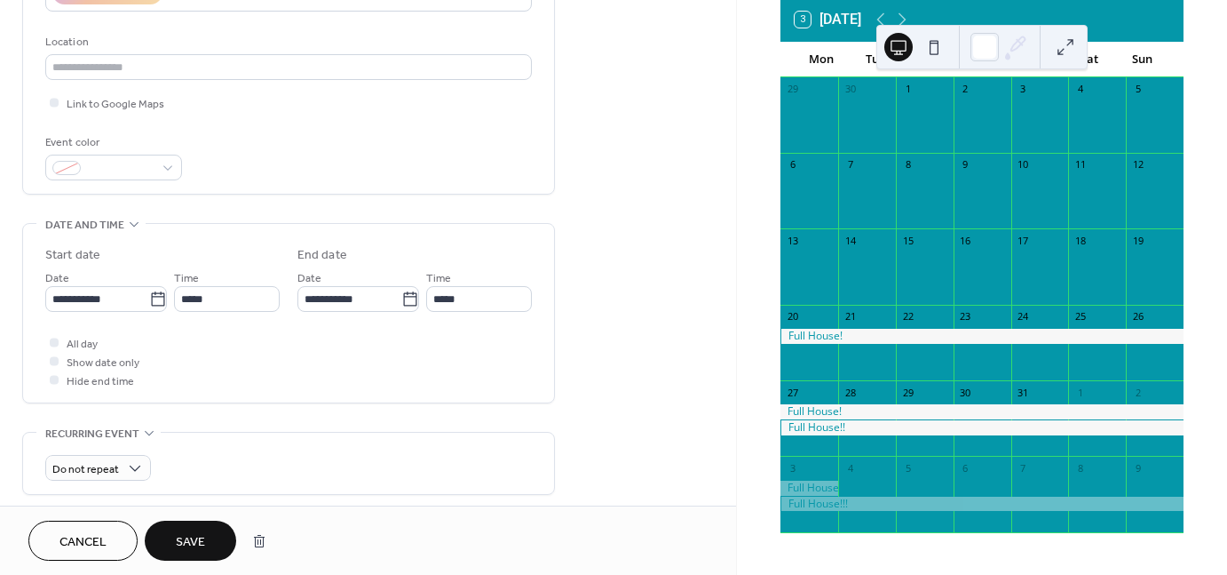
click at [215, 532] on button "Save" at bounding box center [190, 540] width 91 height 40
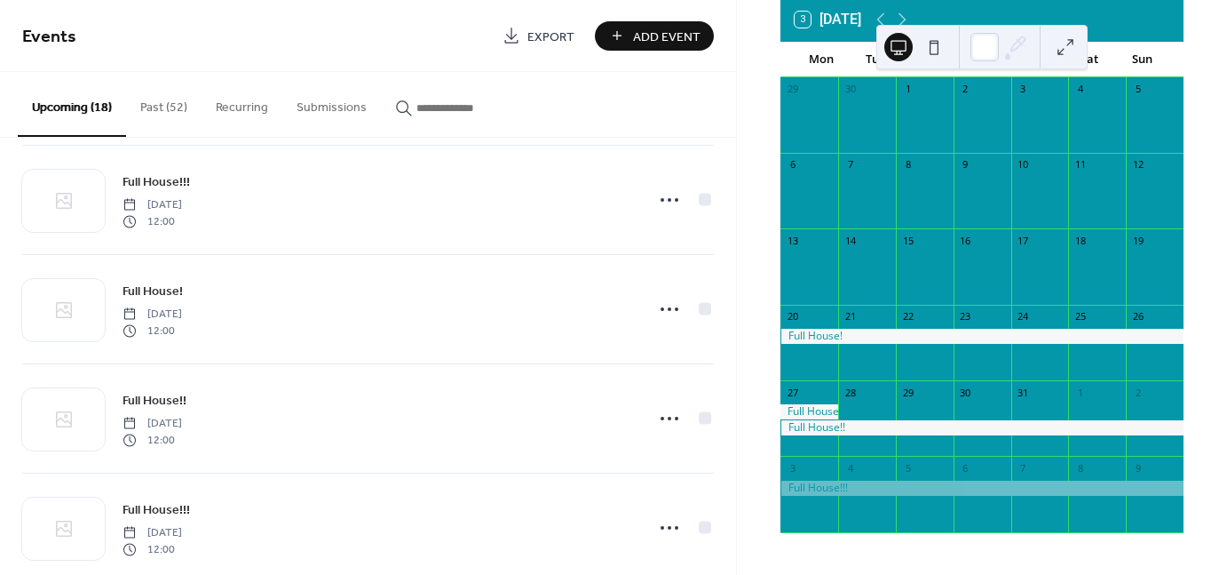
scroll to position [1332, 0]
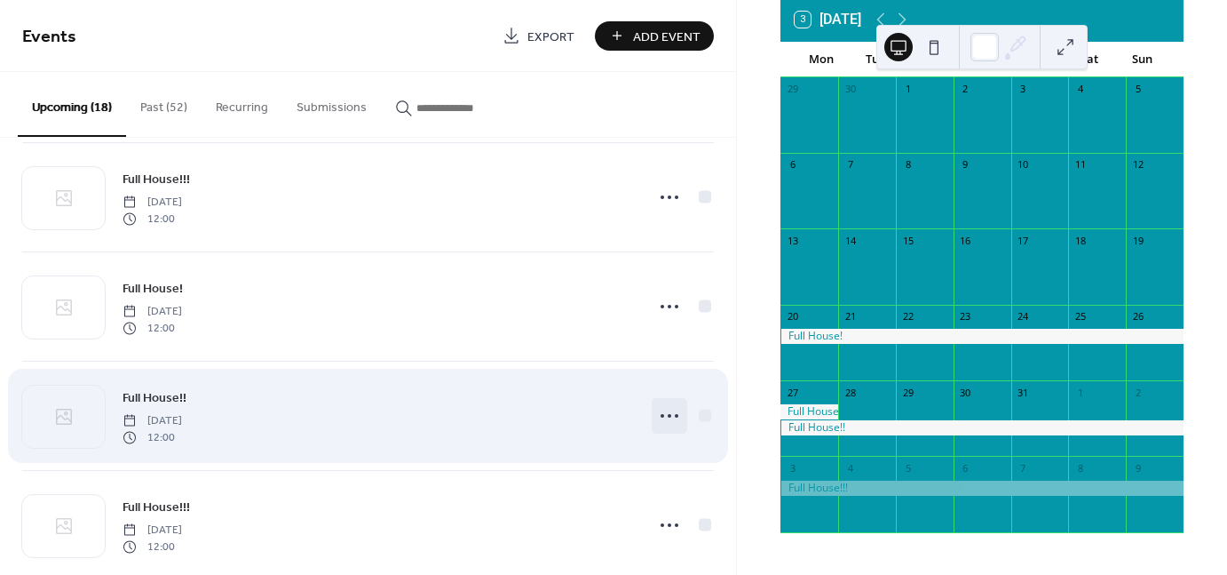
click at [655, 413] on icon at bounding box center [669, 415] width 28 height 28
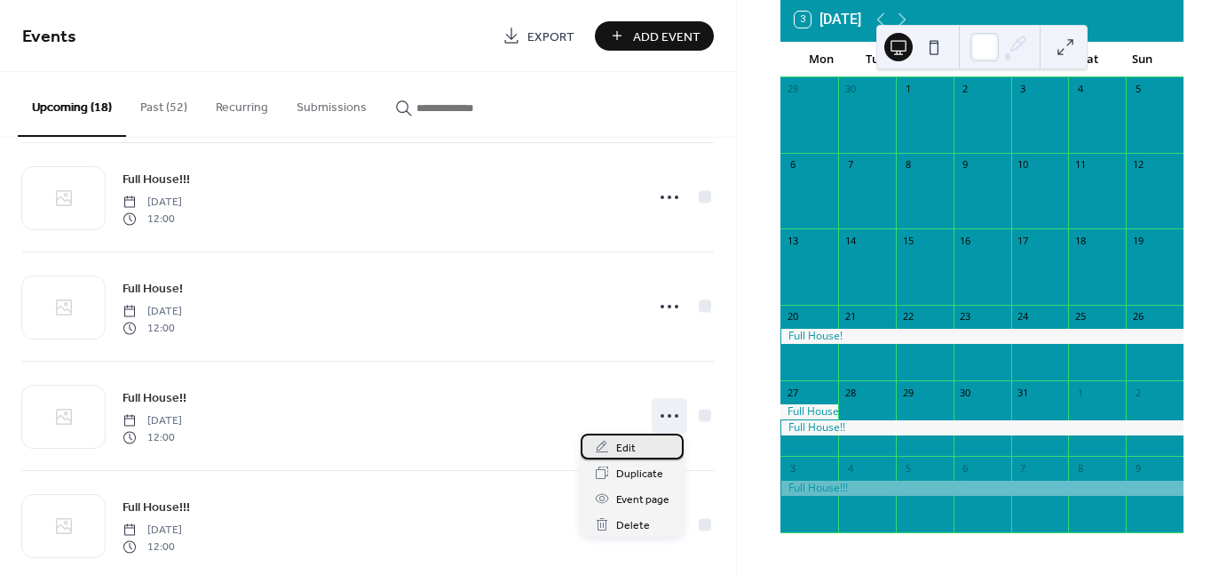
click at [622, 440] on span "Edit" at bounding box center [626, 448] width 20 height 19
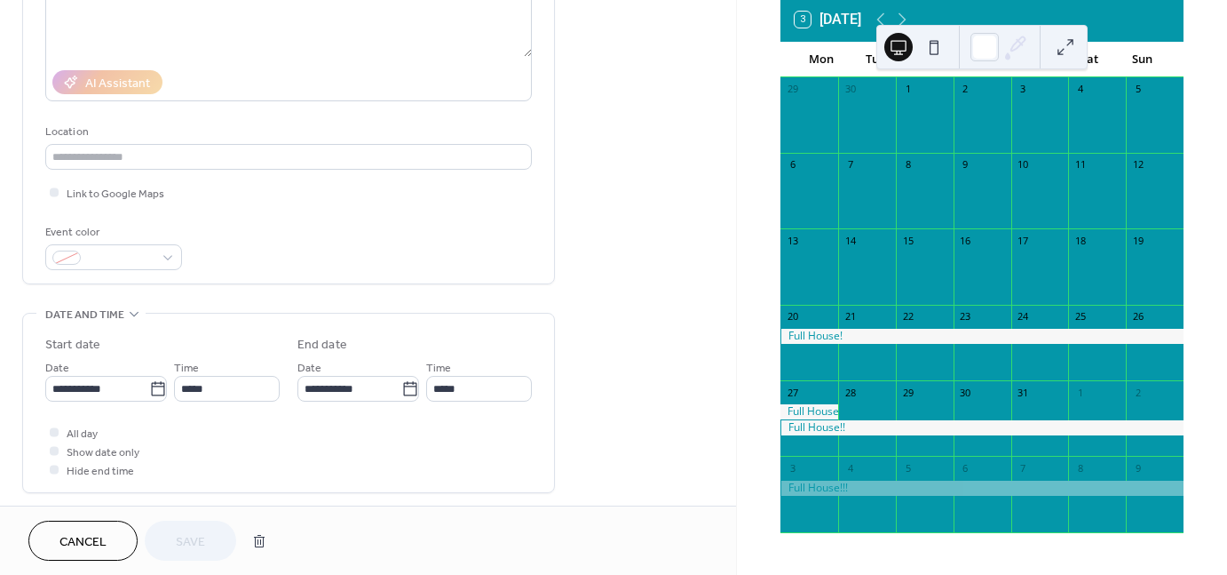
scroll to position [266, 0]
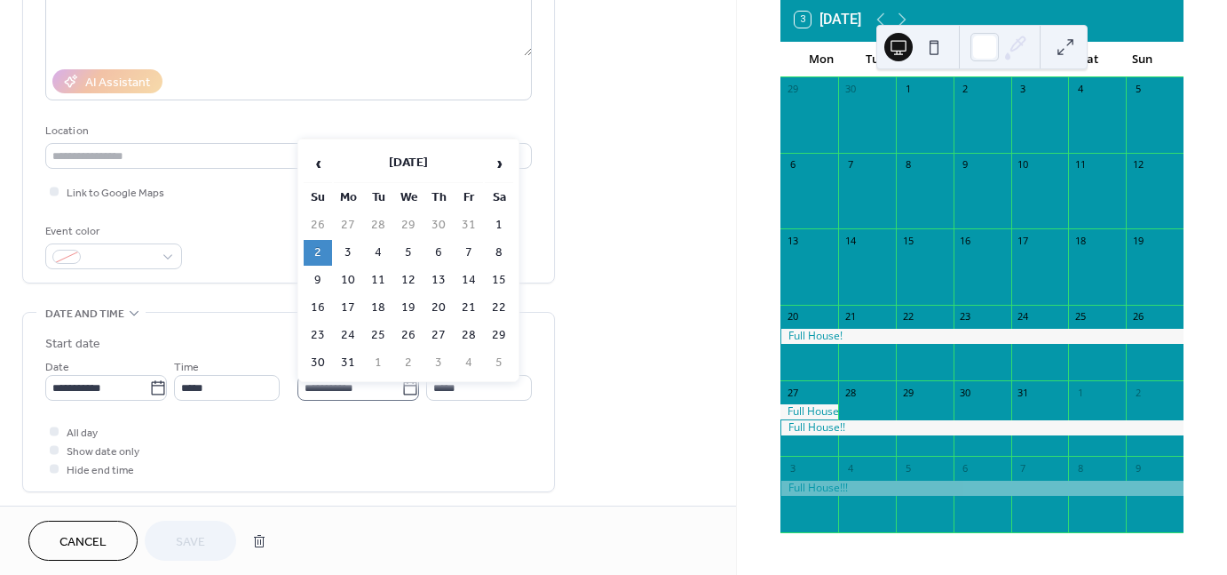
click at [413, 385] on icon at bounding box center [410, 388] width 18 height 18
click at [401, 385] on input "**********" at bounding box center [350, 388] width 104 height 26
click at [343, 242] on td "3" at bounding box center [348, 253] width 28 height 26
type input "**********"
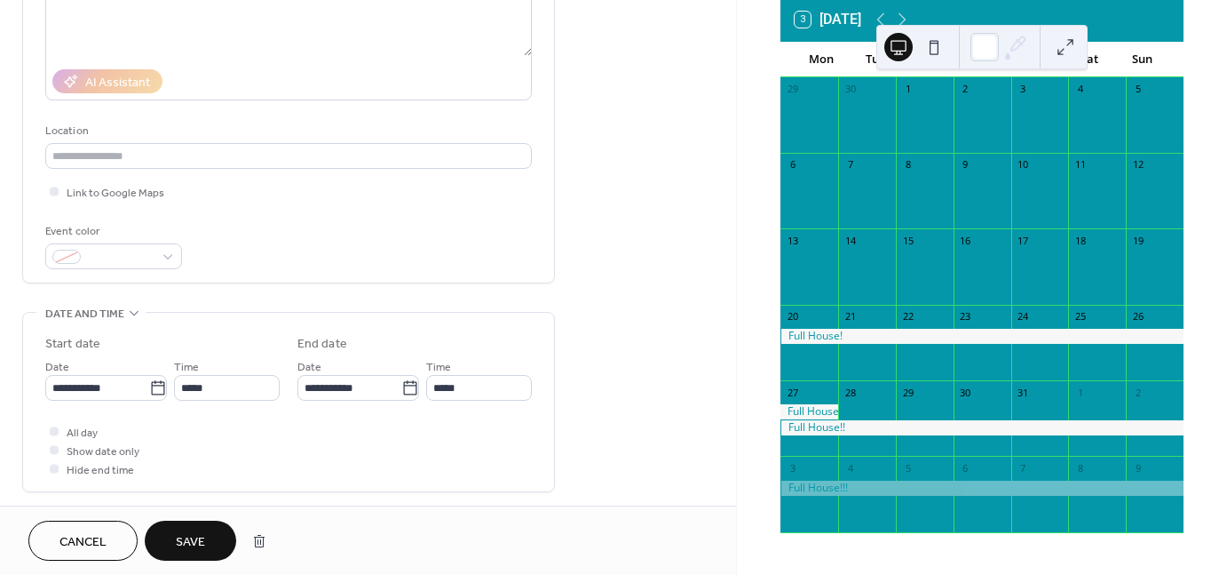
click at [185, 543] on span "Save" at bounding box center [190, 542] width 29 height 19
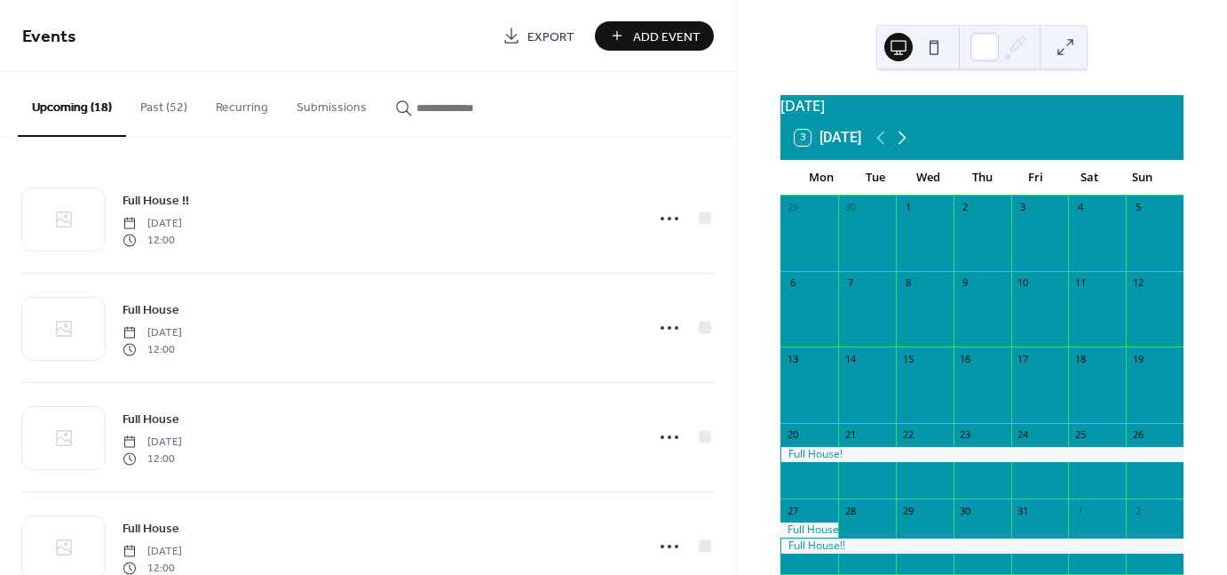
click at [908, 144] on icon at bounding box center [902, 137] width 21 height 21
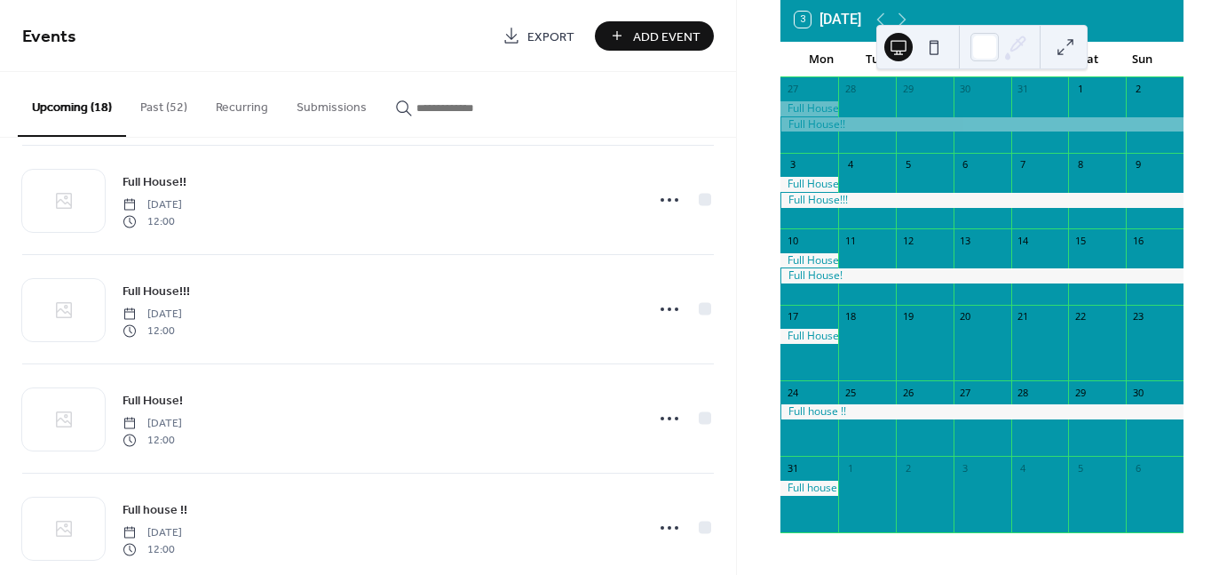
scroll to position [1577, 0]
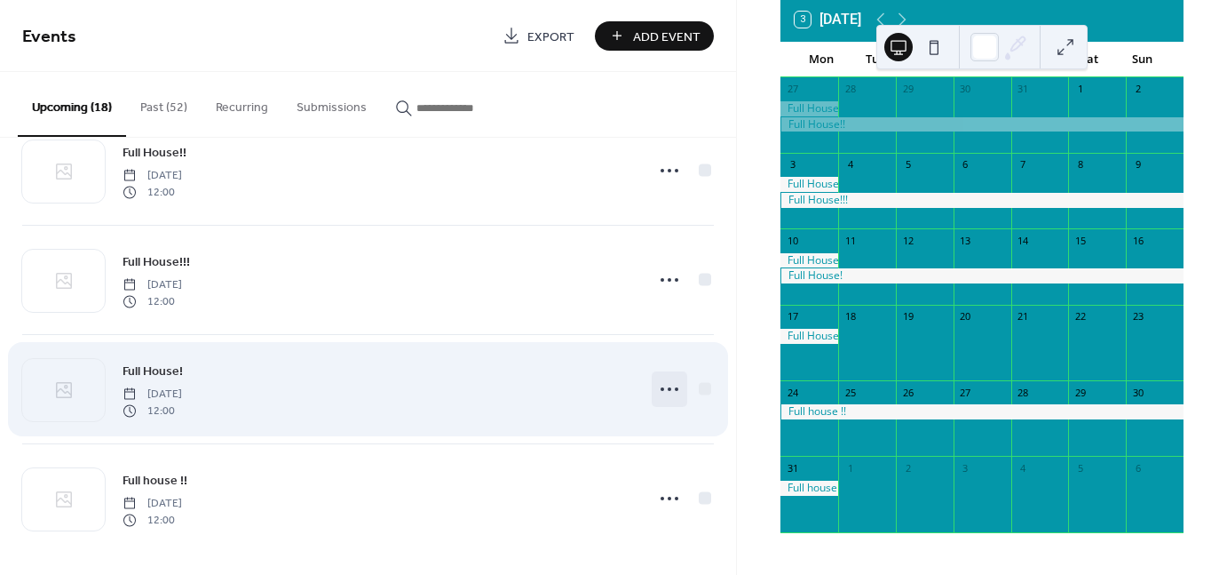
click at [661, 387] on circle at bounding box center [663, 389] width 4 height 4
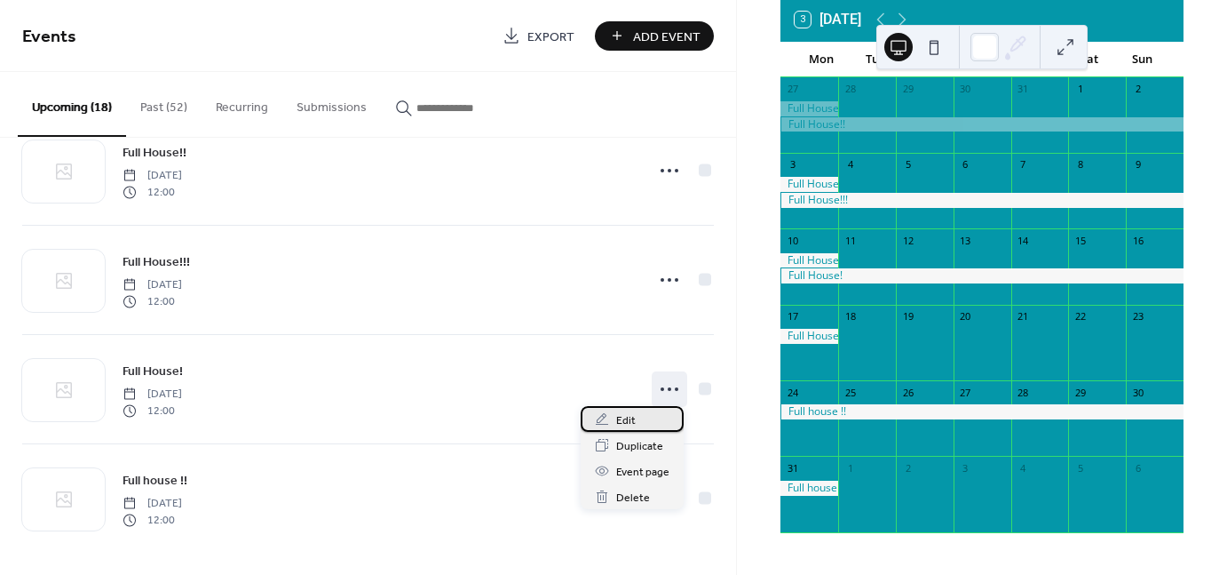
click at [634, 420] on span "Edit" at bounding box center [626, 420] width 20 height 19
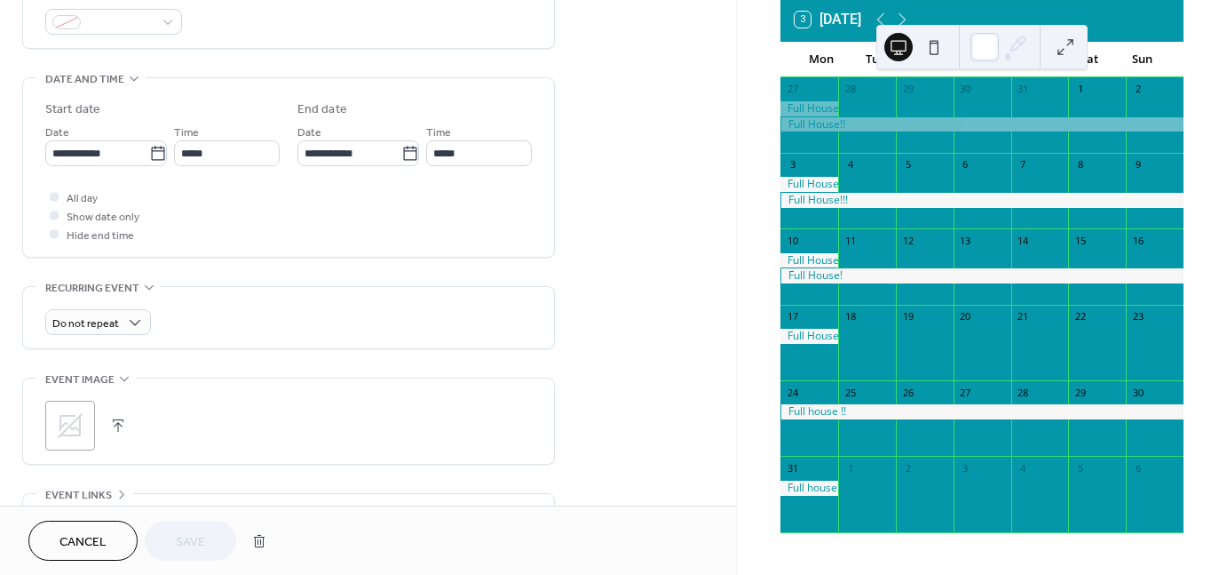
scroll to position [533, 0]
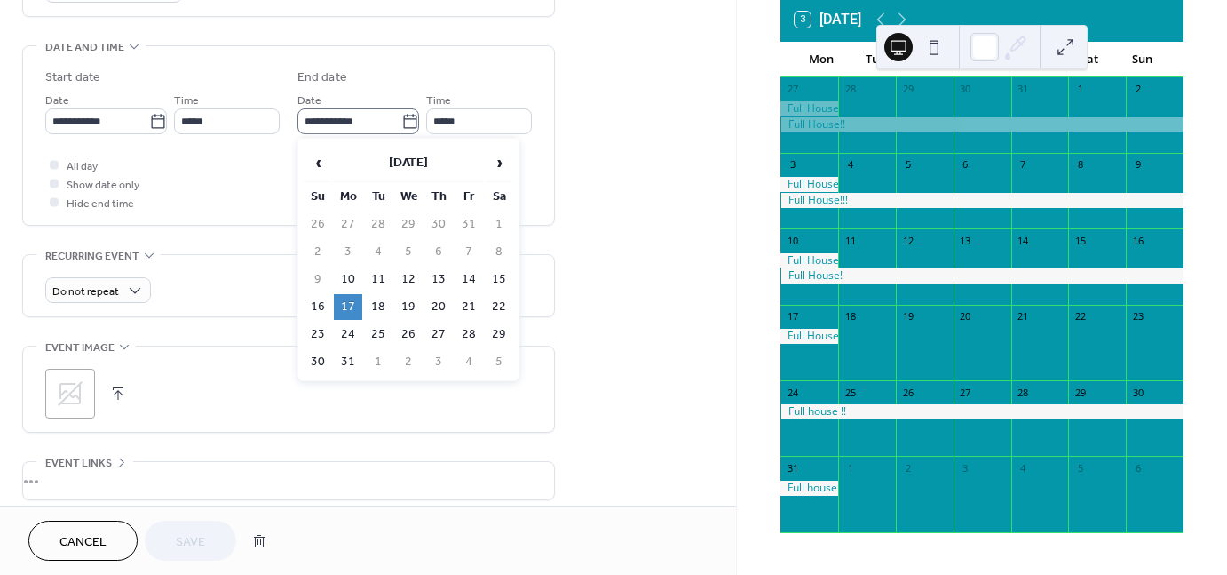
click at [405, 116] on icon at bounding box center [410, 122] width 18 height 18
click at [401, 116] on input "**********" at bounding box center [350, 121] width 104 height 26
click at [320, 298] on td "16" at bounding box center [318, 307] width 28 height 26
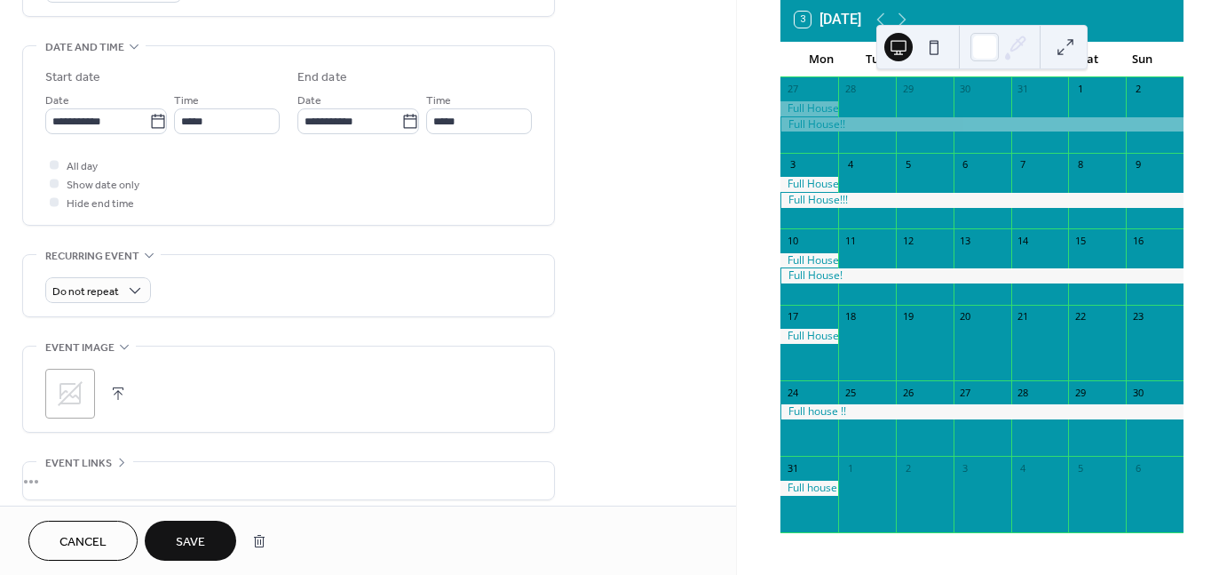
type input "**********"
click at [174, 524] on button "Save" at bounding box center [190, 540] width 91 height 40
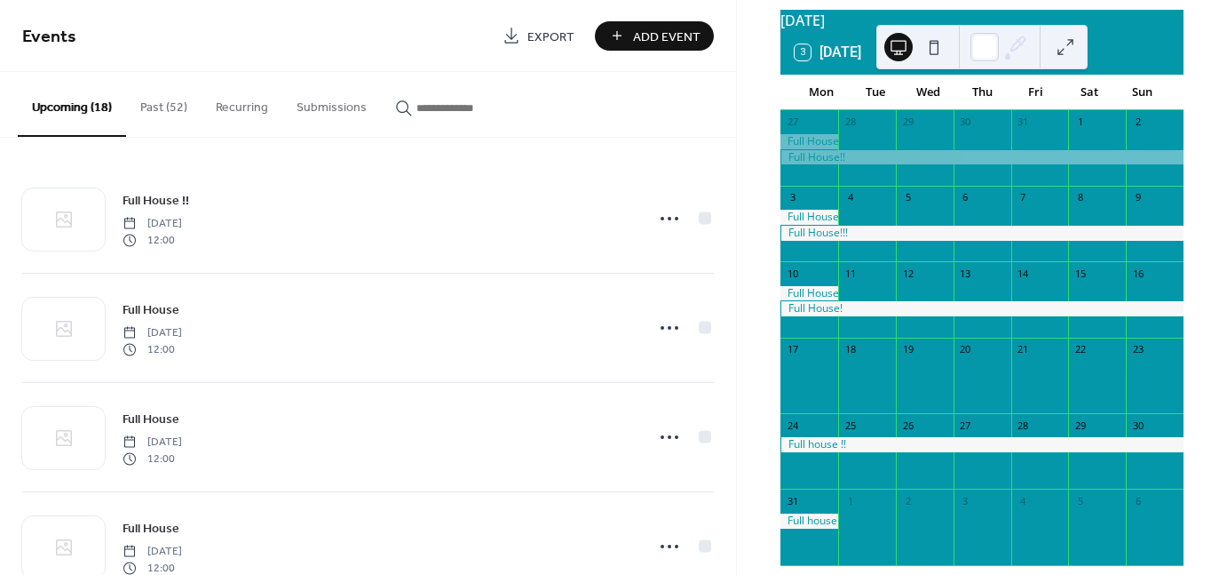
scroll to position [89, 0]
